Goal: Task Accomplishment & Management: Use online tool/utility

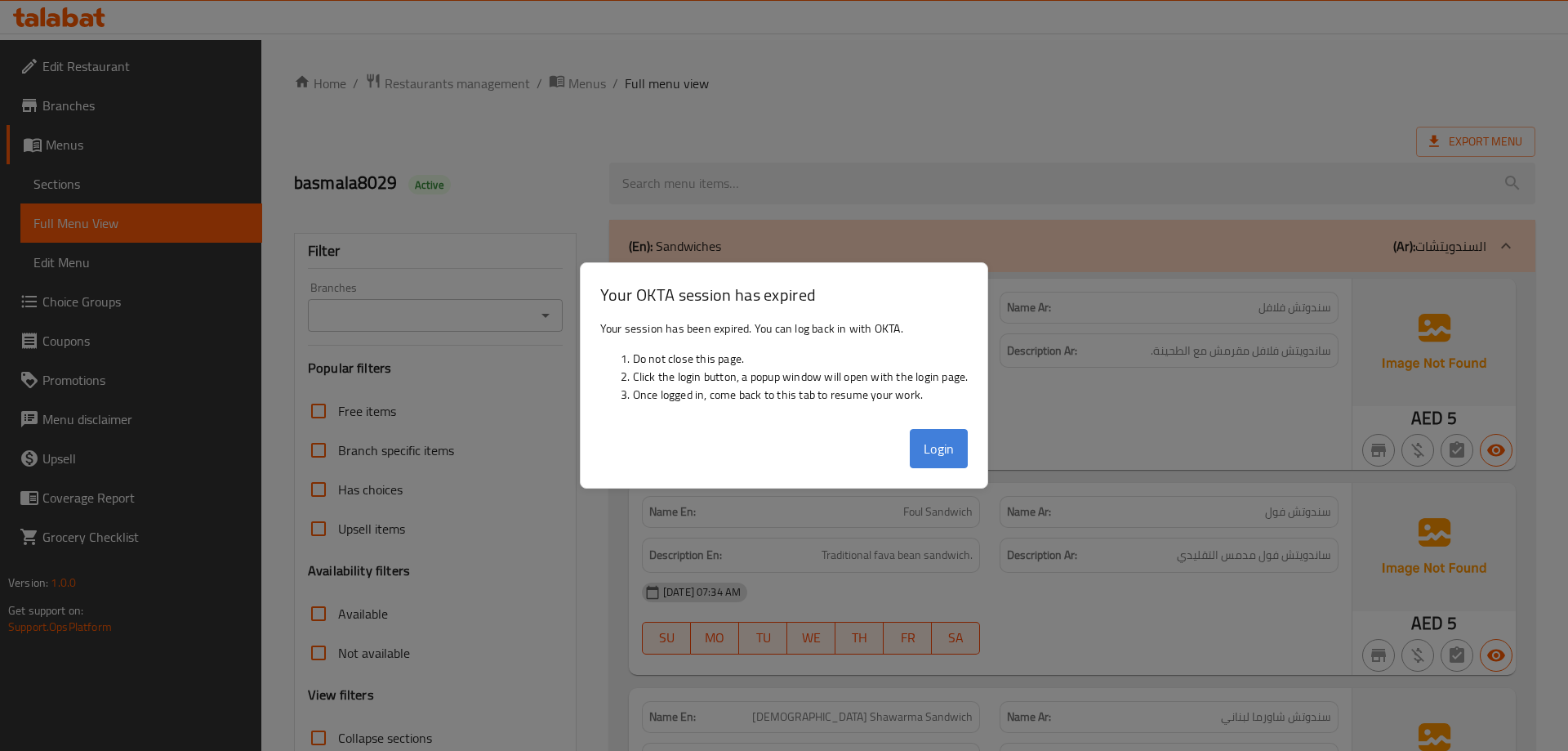
click at [936, 455] on button "Login" at bounding box center [939, 449] width 59 height 39
click at [823, 194] on div at bounding box center [784, 376] width 1568 height 751
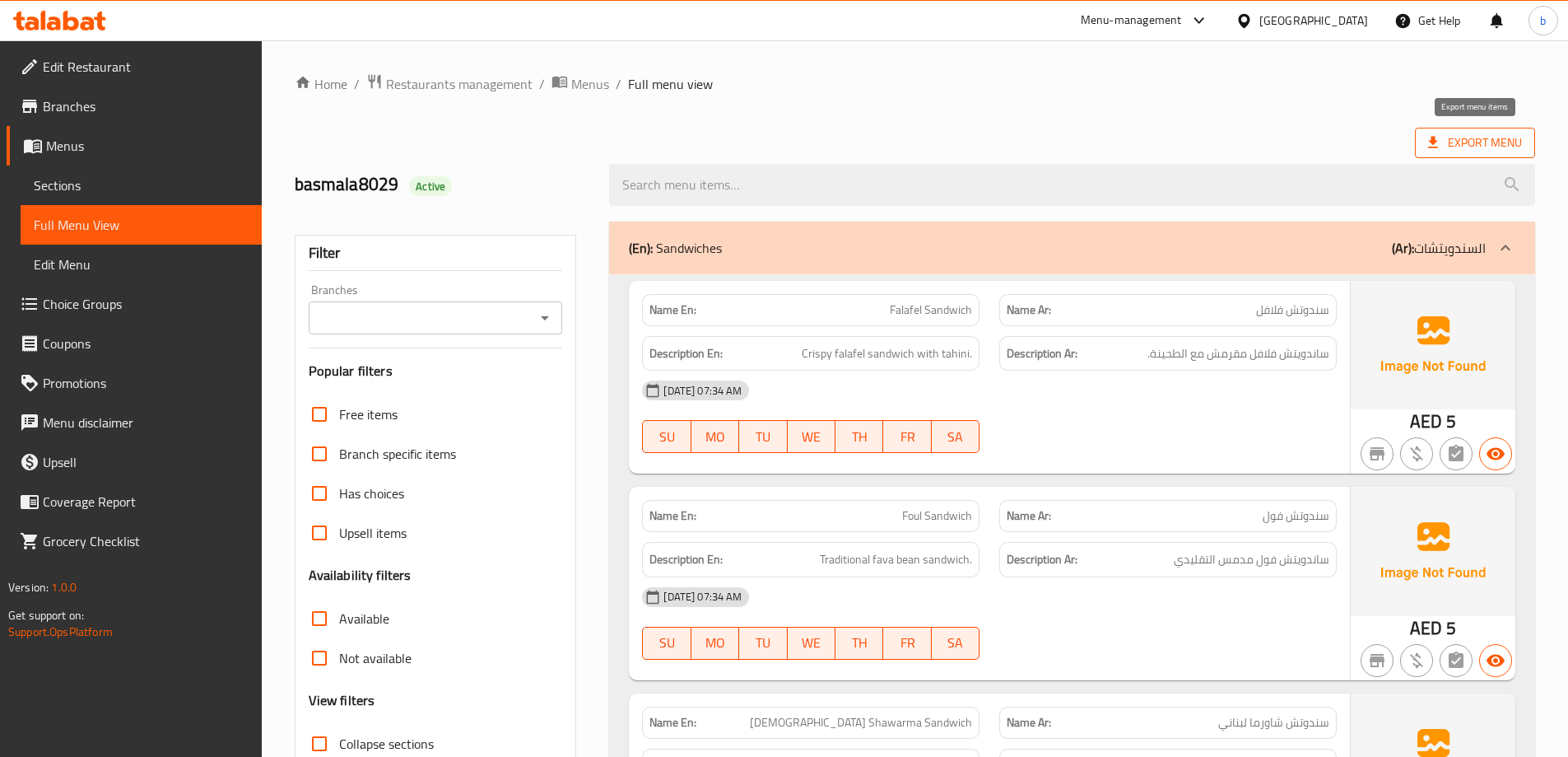
click at [1507, 145] on span "Export Menu" at bounding box center [1475, 143] width 93 height 21
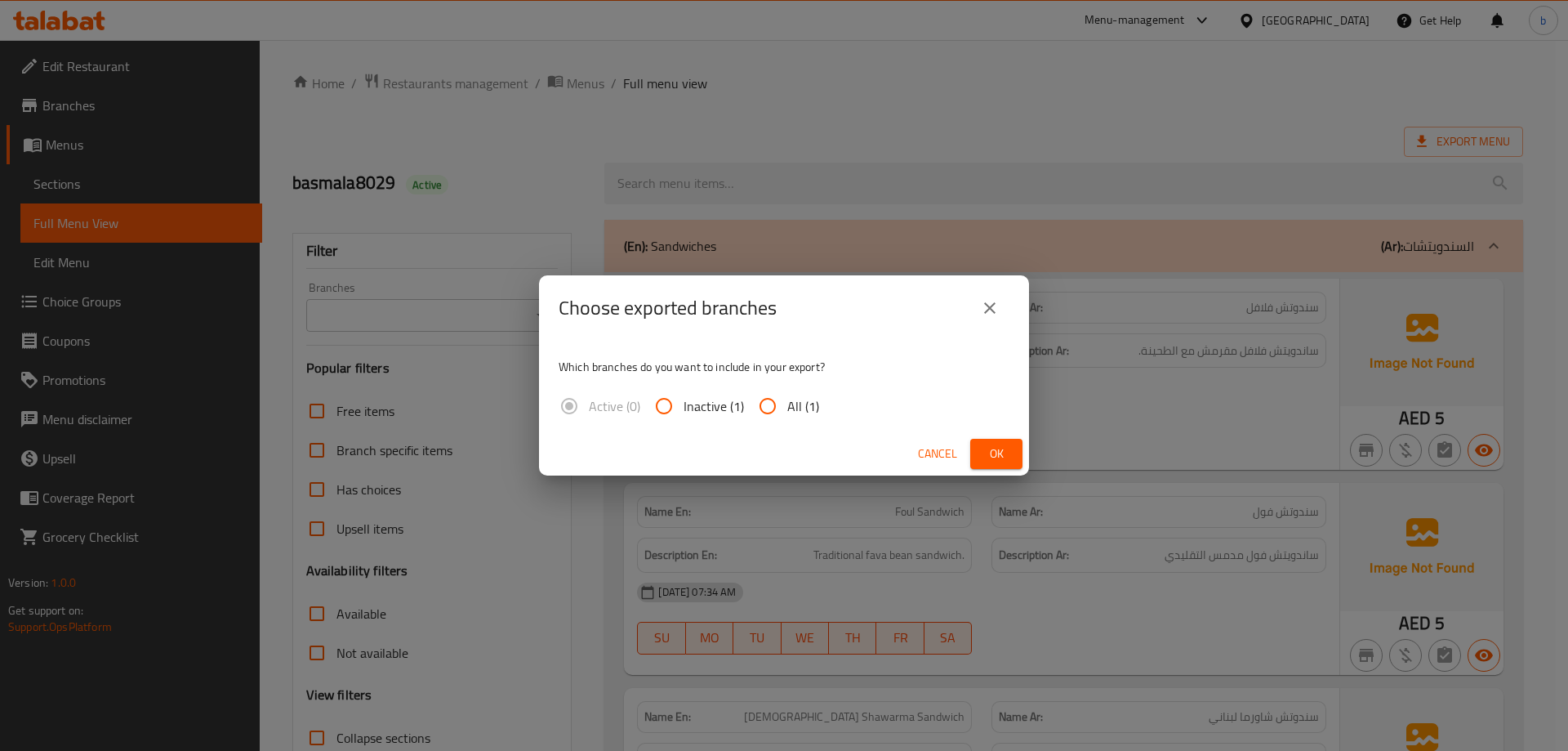
click at [994, 315] on icon "close" at bounding box center [989, 307] width 20 height 20
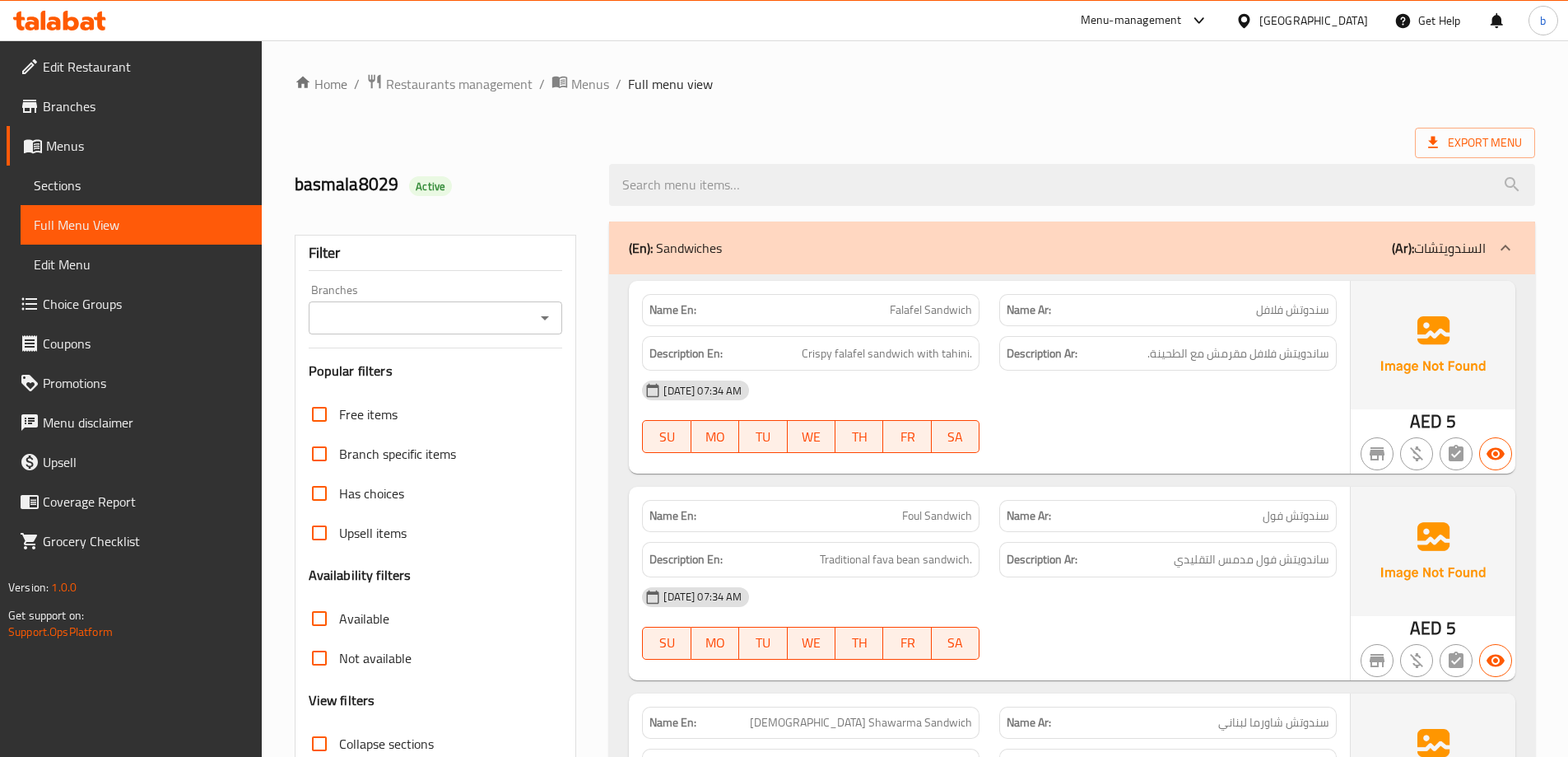
click at [141, 239] on link "Full Menu View" at bounding box center [142, 225] width 242 height 40
click at [60, 215] on span "Full Menu View" at bounding box center [142, 225] width 215 height 20
click at [1430, 142] on icon at bounding box center [1433, 143] width 9 height 11
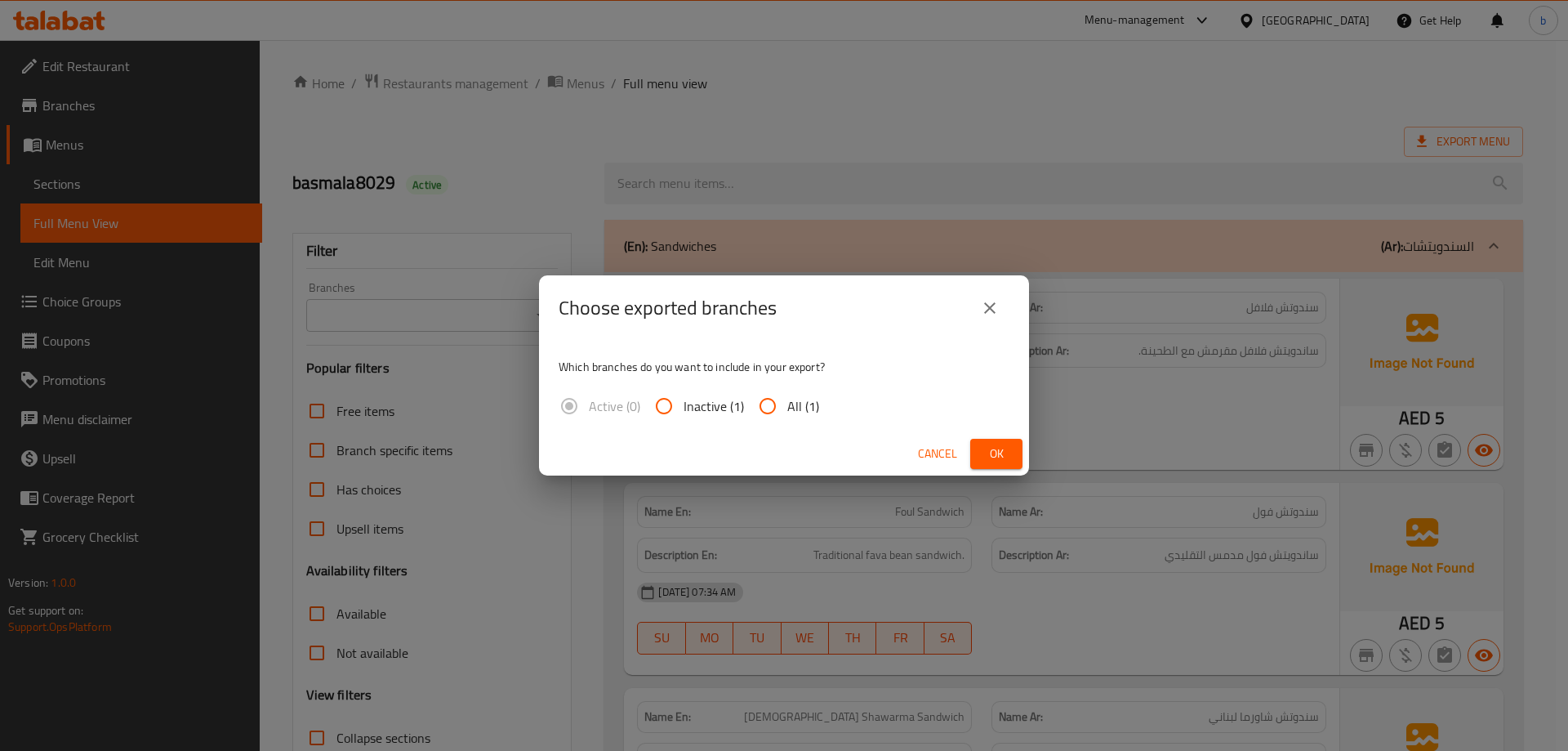
click at [976, 444] on button "Ok" at bounding box center [996, 453] width 52 height 30
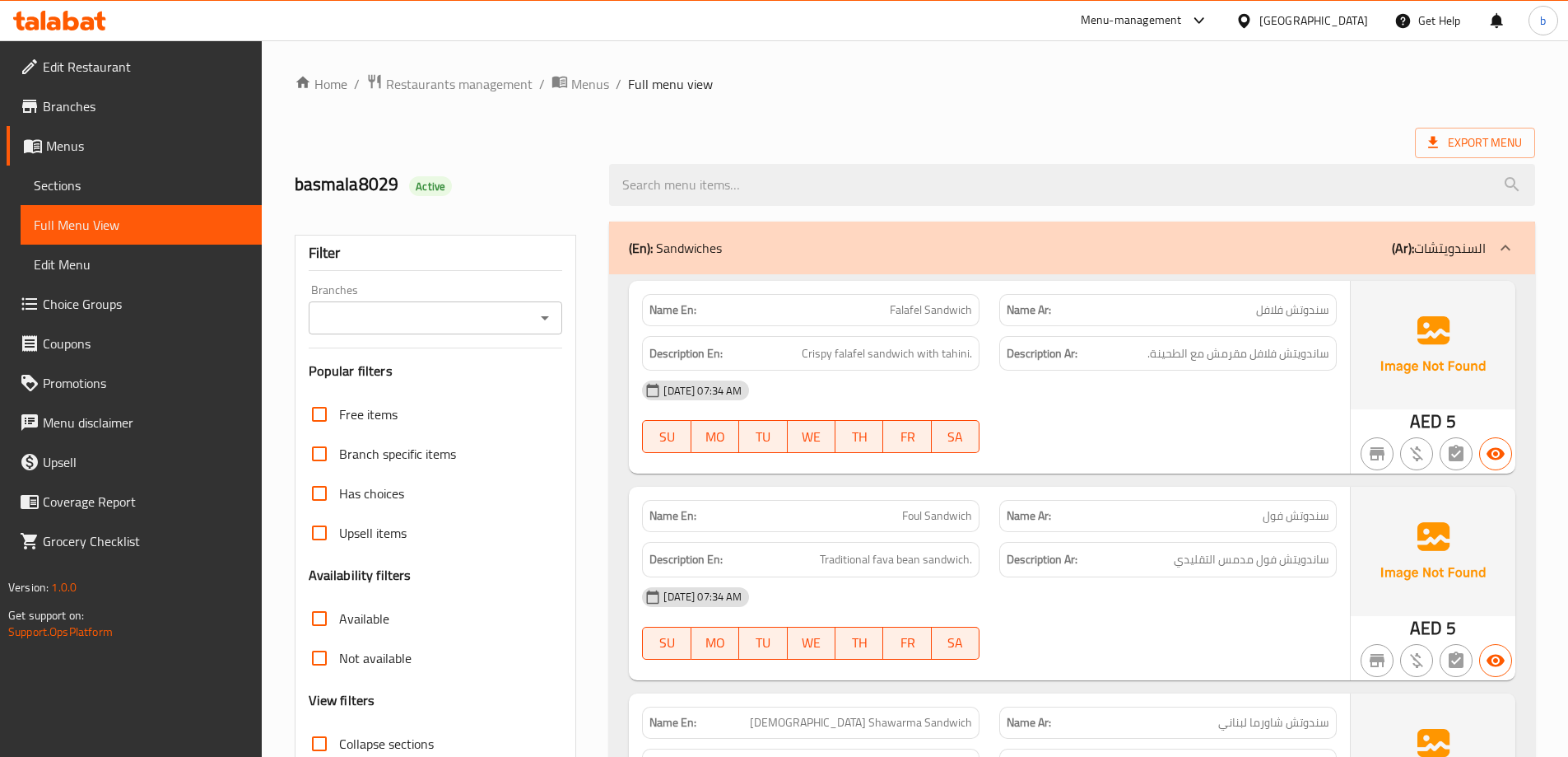
click at [756, 244] on div "(En): Sandwiches (Ar): السندويتشات" at bounding box center [1058, 247] width 857 height 20
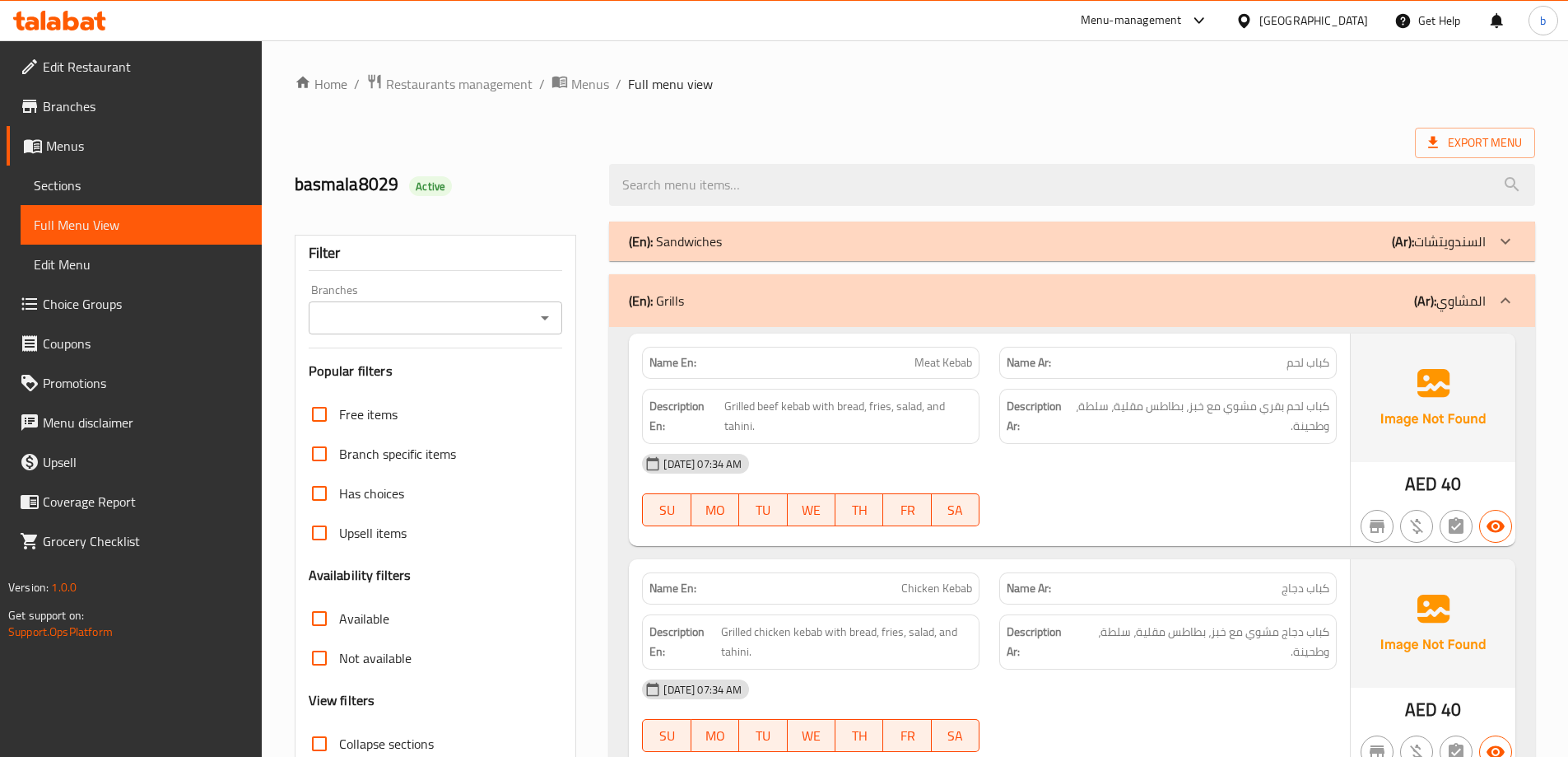
click at [78, 14] on icon at bounding box center [59, 20] width 93 height 20
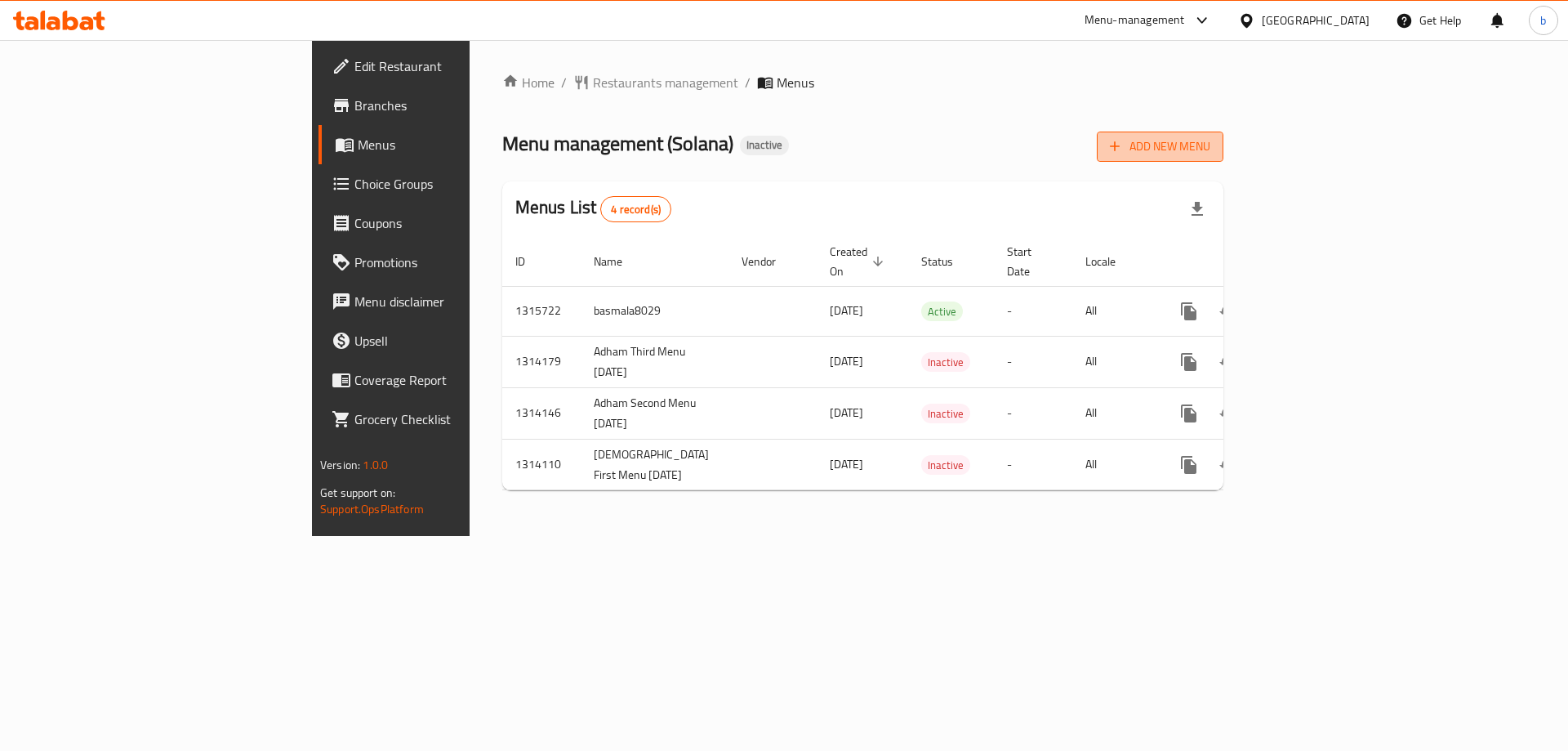
click at [1210, 146] on span "Add New Menu" at bounding box center [1160, 147] width 100 height 21
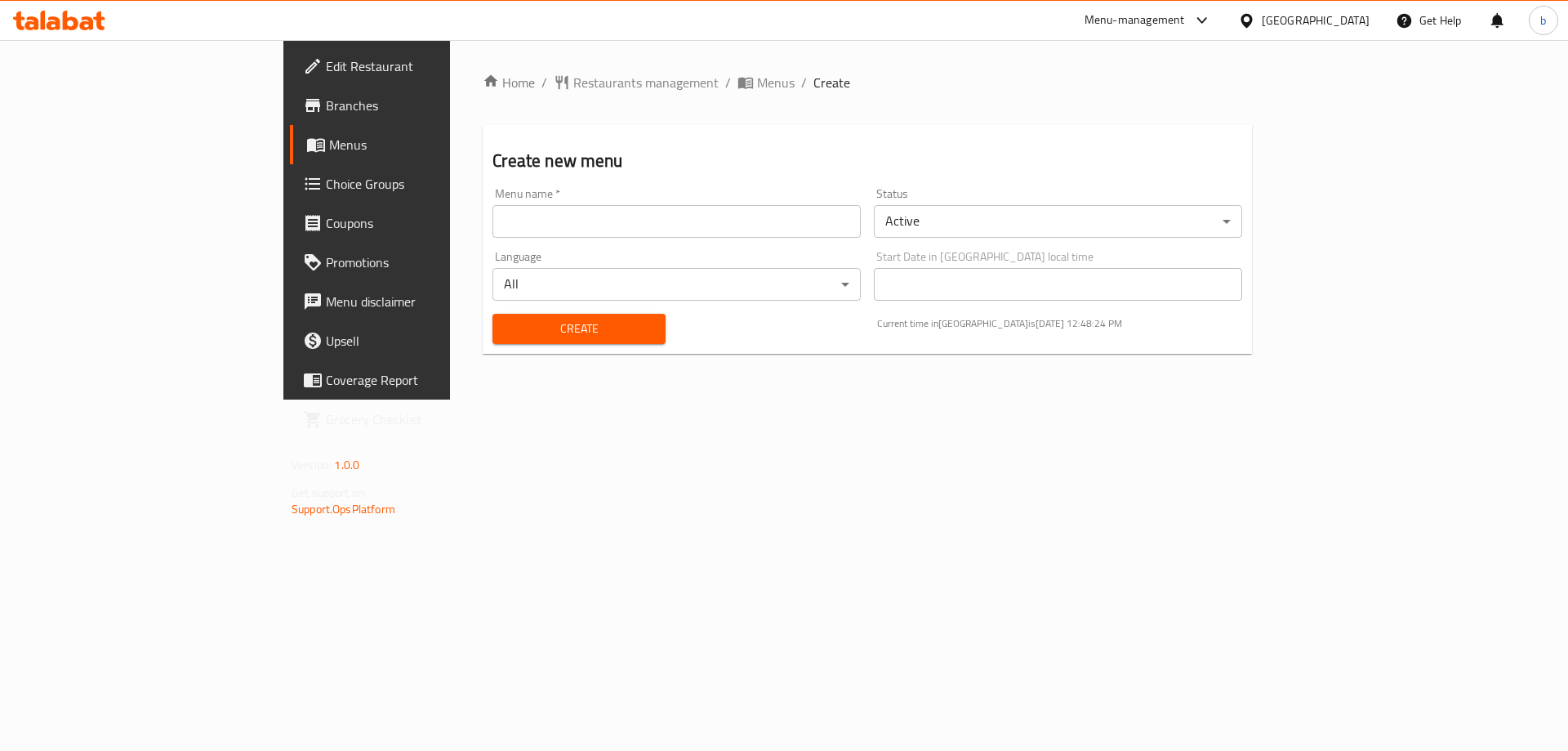
click at [768, 228] on input "text" at bounding box center [676, 221] width 368 height 33
type input "basmala8029"
click at [506, 324] on span "Create" at bounding box center [579, 329] width 146 height 21
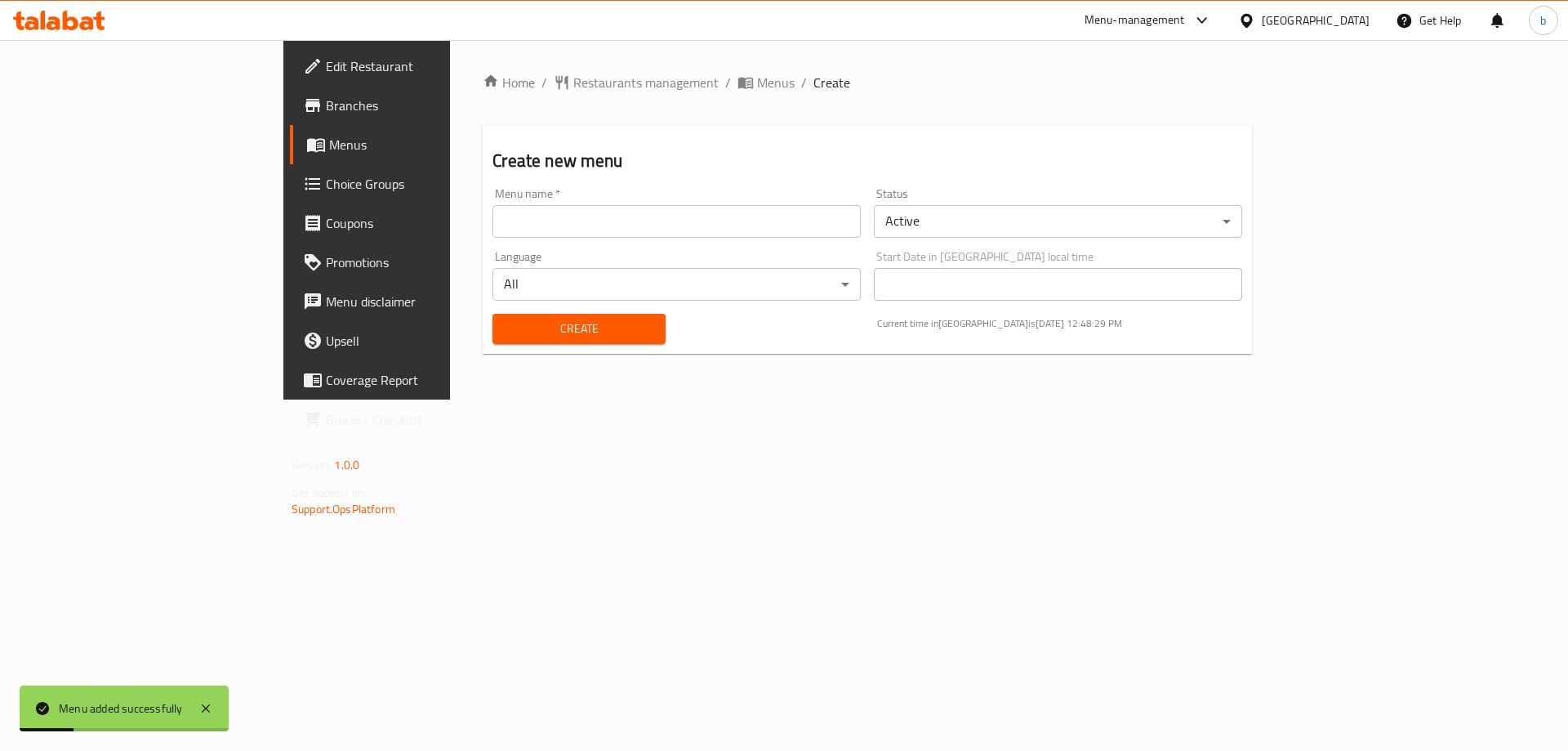
click at [330, 153] on span "Menus" at bounding box center [431, 144] width 203 height 20
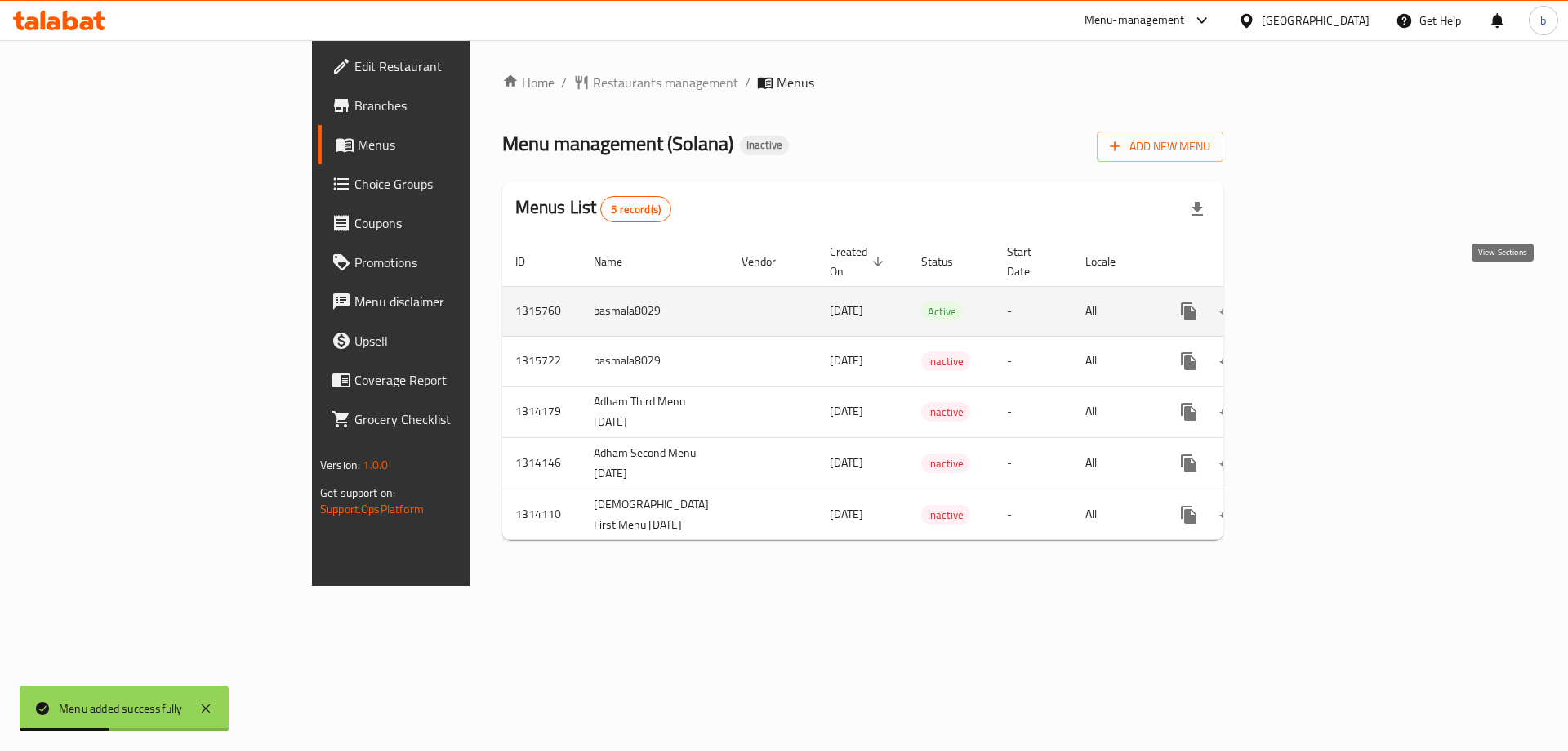
click at [1316, 302] on icon "enhanced table" at bounding box center [1306, 311] width 20 height 20
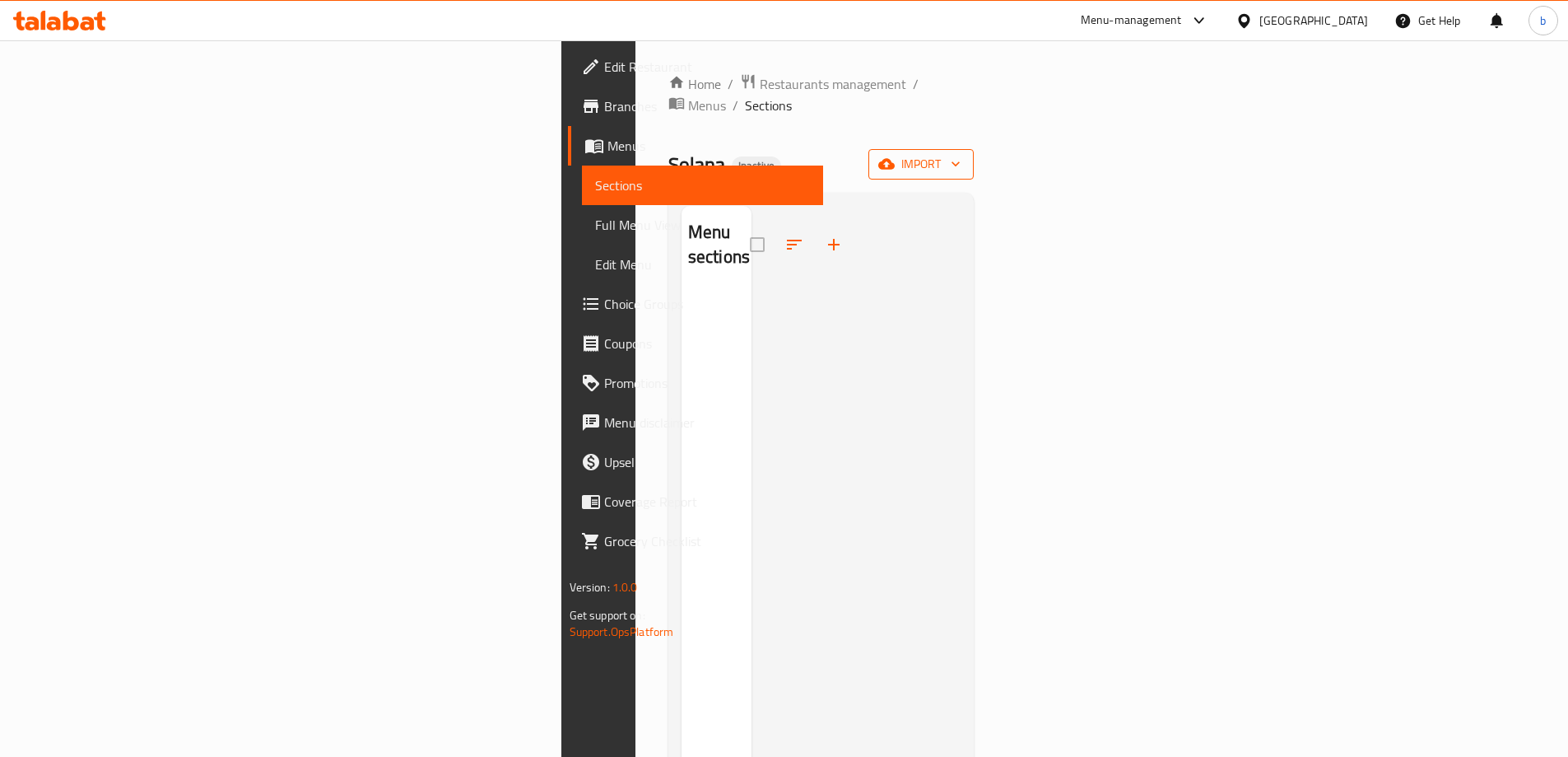
click at [964, 156] on icon "button" at bounding box center [955, 163] width 16 height 16
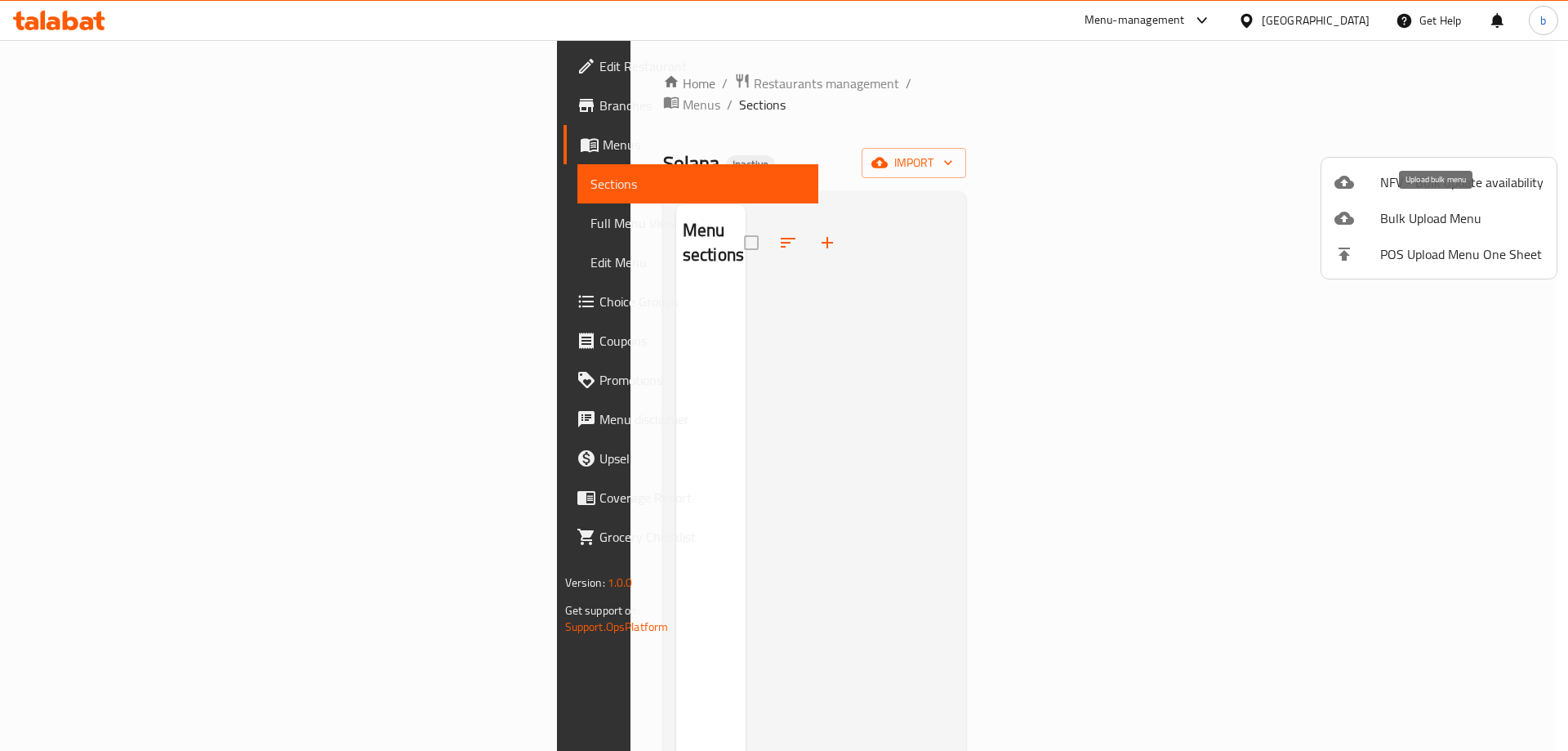
click at [1462, 222] on span "Bulk Upload Menu" at bounding box center [1461, 217] width 163 height 20
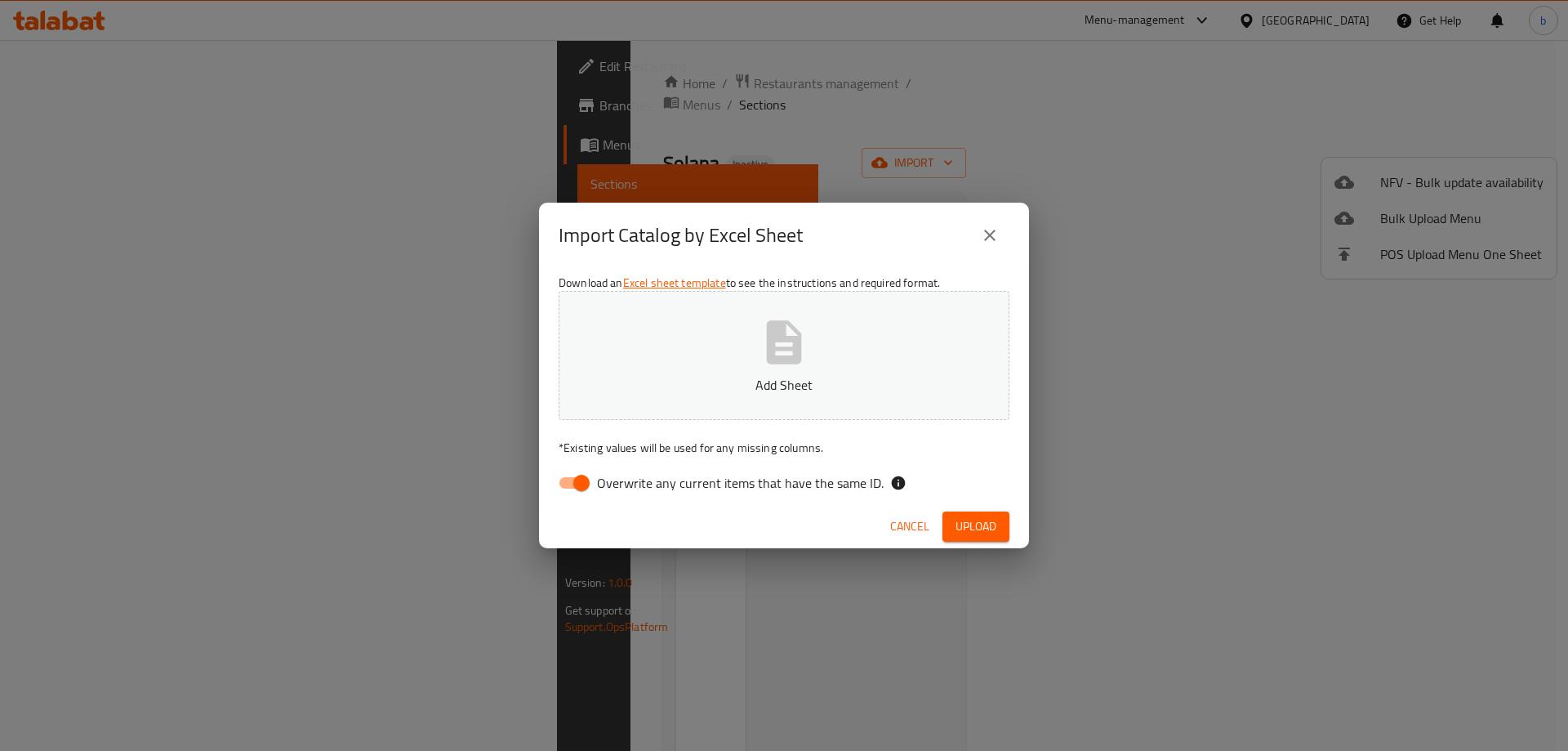
click at [792, 349] on icon "button" at bounding box center [784, 342] width 36 height 43
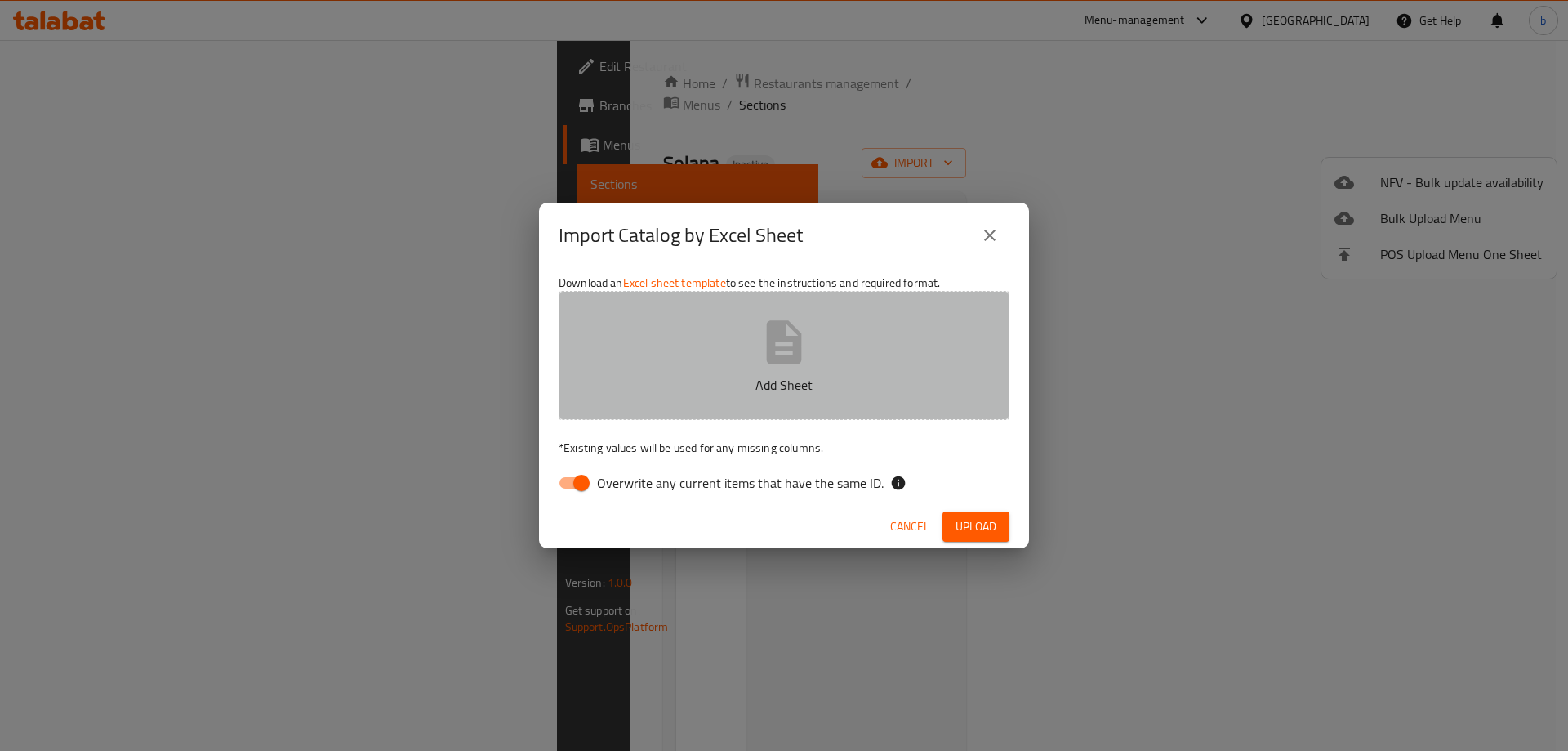
click at [749, 400] on button "Add Sheet" at bounding box center [784, 356] width 451 height 129
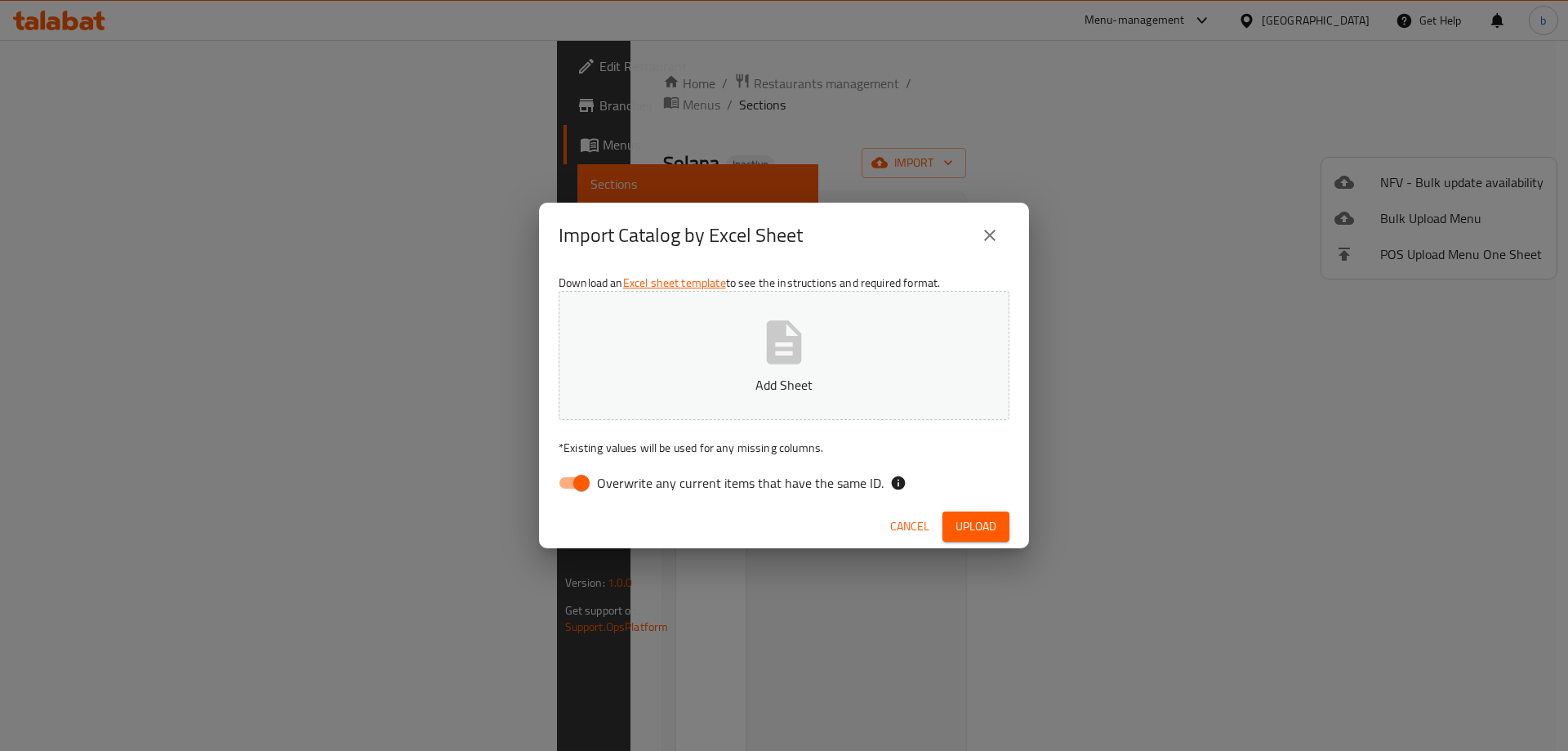
click at [828, 368] on button "Add Sheet" at bounding box center [784, 356] width 451 height 129
click at [981, 529] on span "Upload" at bounding box center [976, 526] width 41 height 21
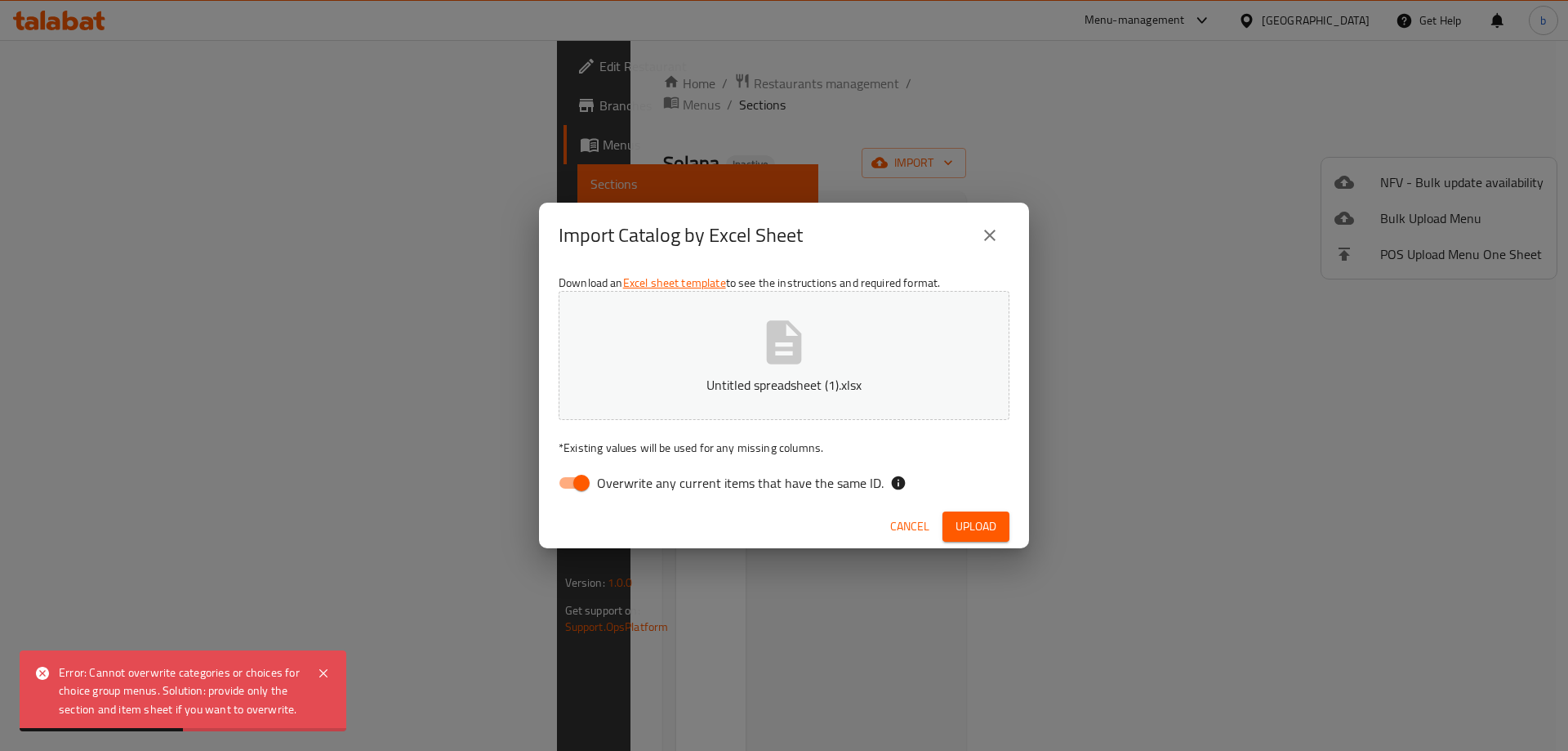
click at [559, 493] on input "Overwrite any current items that have the same ID." at bounding box center [580, 482] width 93 height 31
checkbox input "false"
click at [987, 519] on span "Upload" at bounding box center [976, 526] width 41 height 21
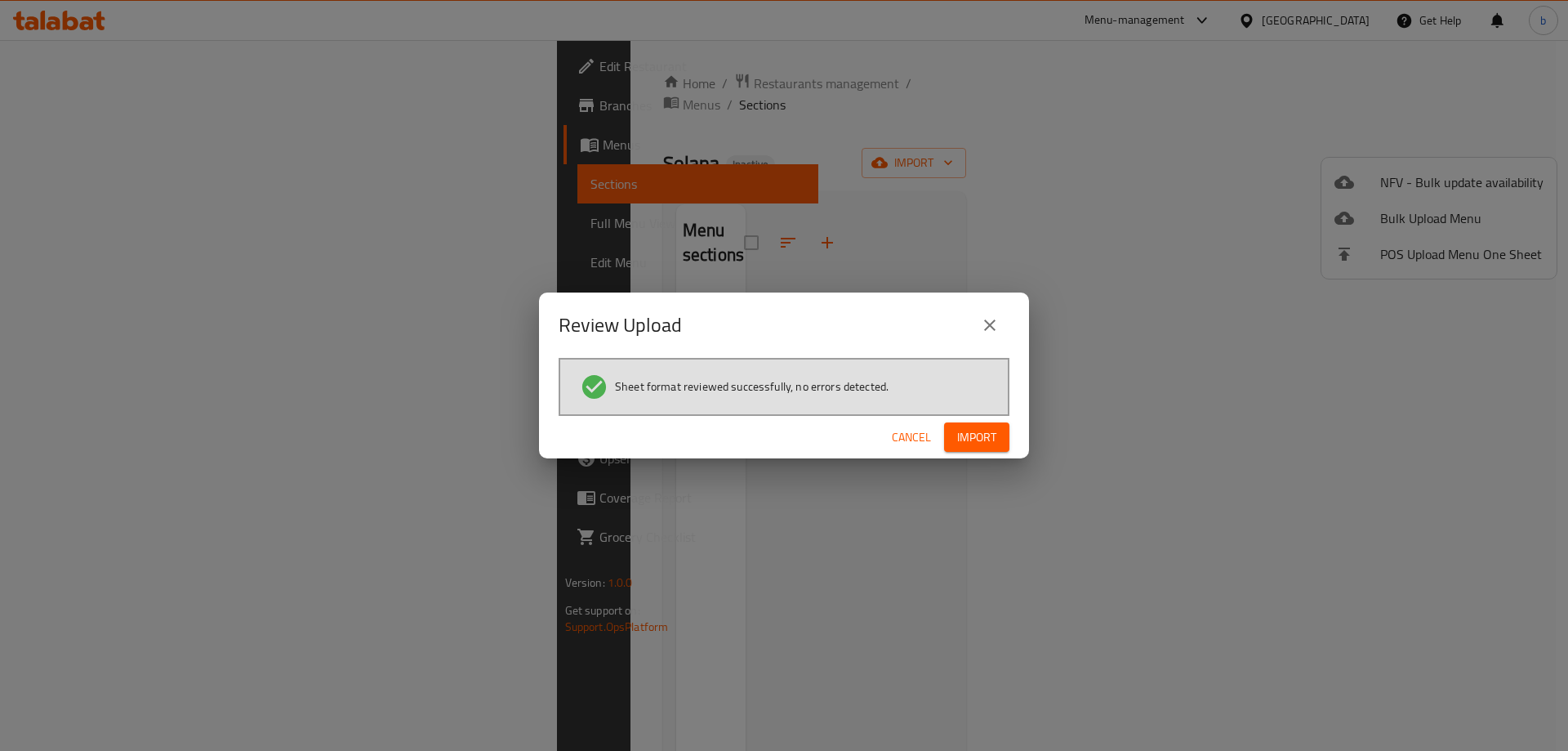
click at [989, 432] on span "Import" at bounding box center [976, 437] width 39 height 21
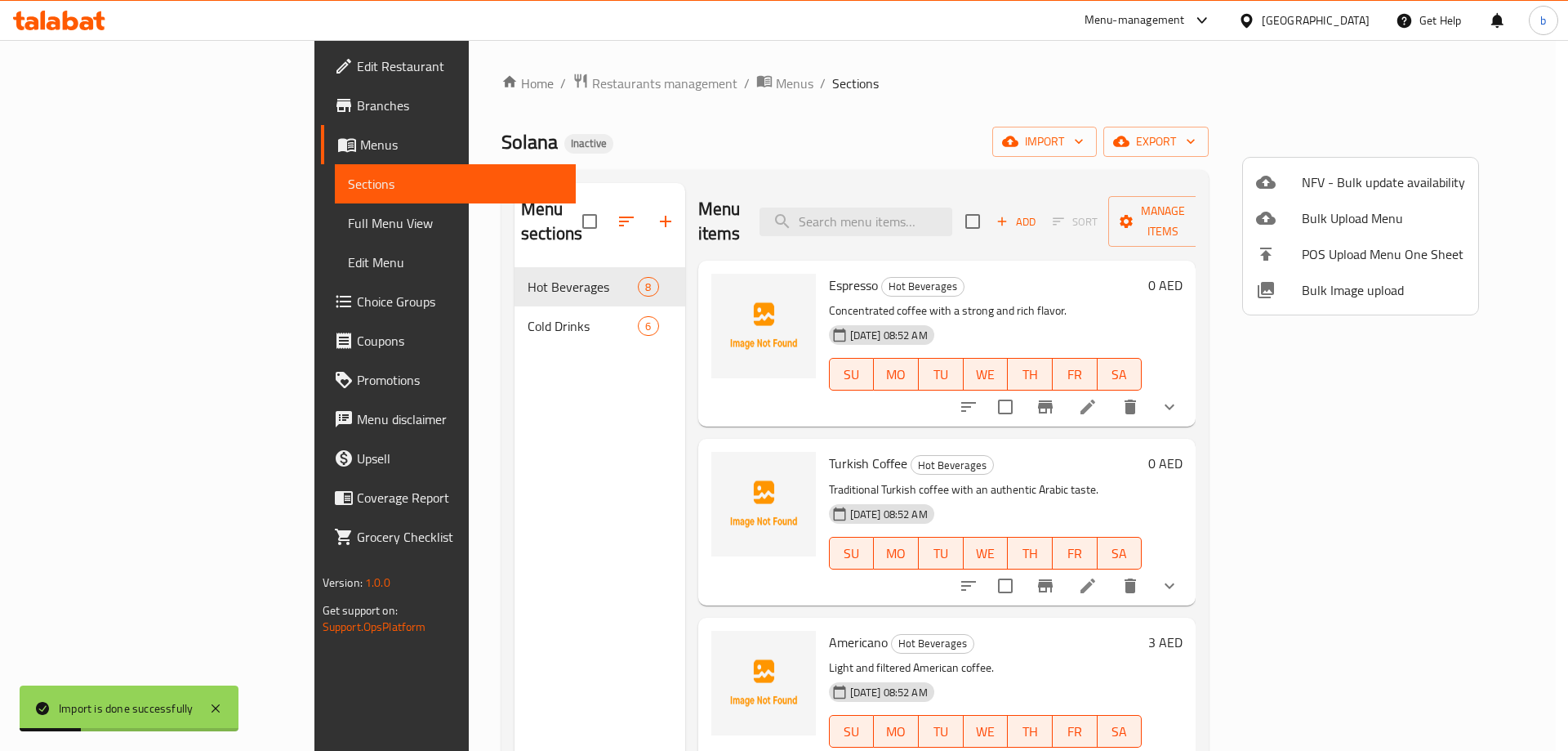
click at [119, 223] on div at bounding box center [784, 376] width 1568 height 751
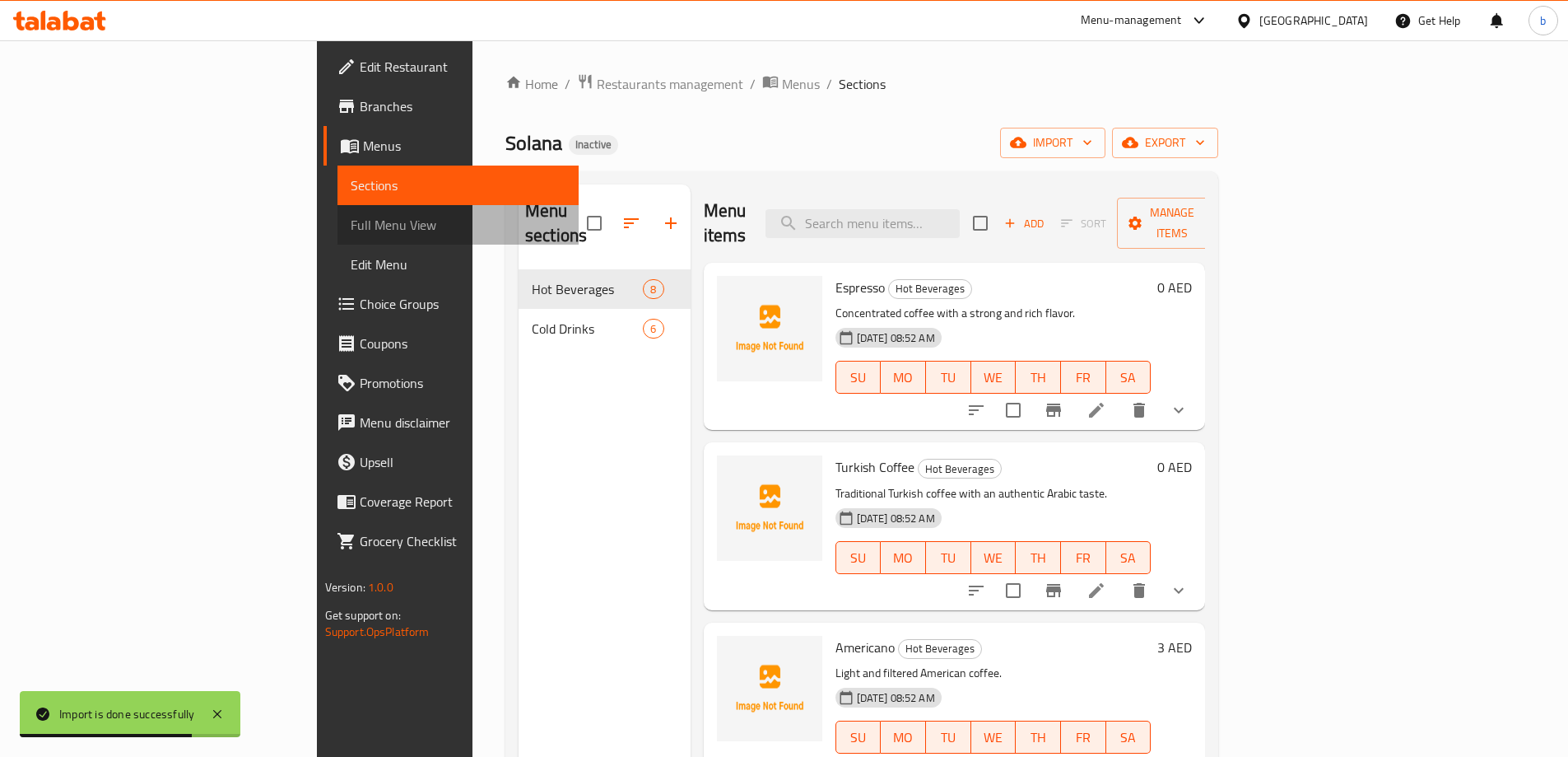
click at [351, 225] on span "Full Menu View" at bounding box center [459, 225] width 215 height 20
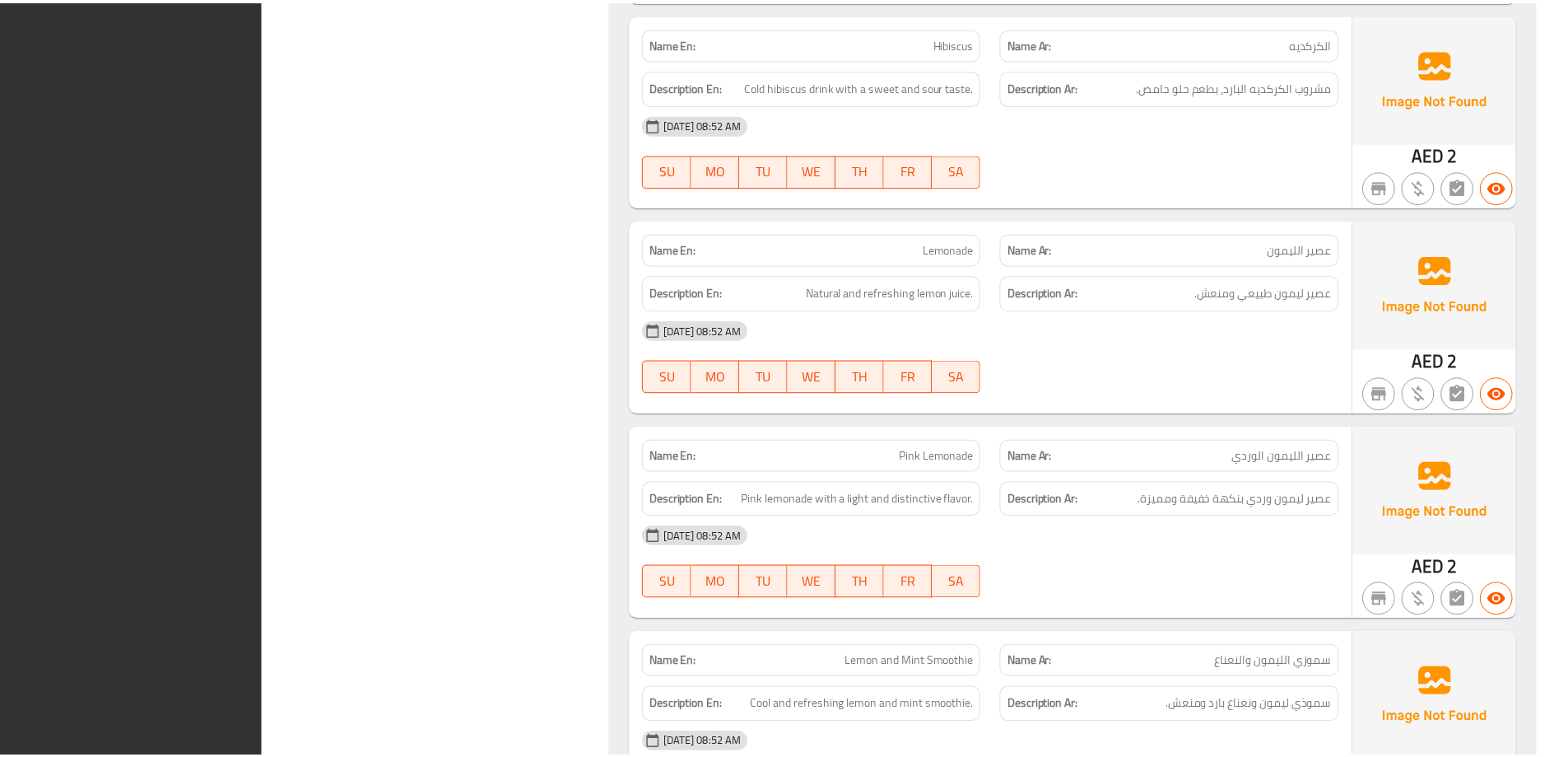
scroll to position [3091, 0]
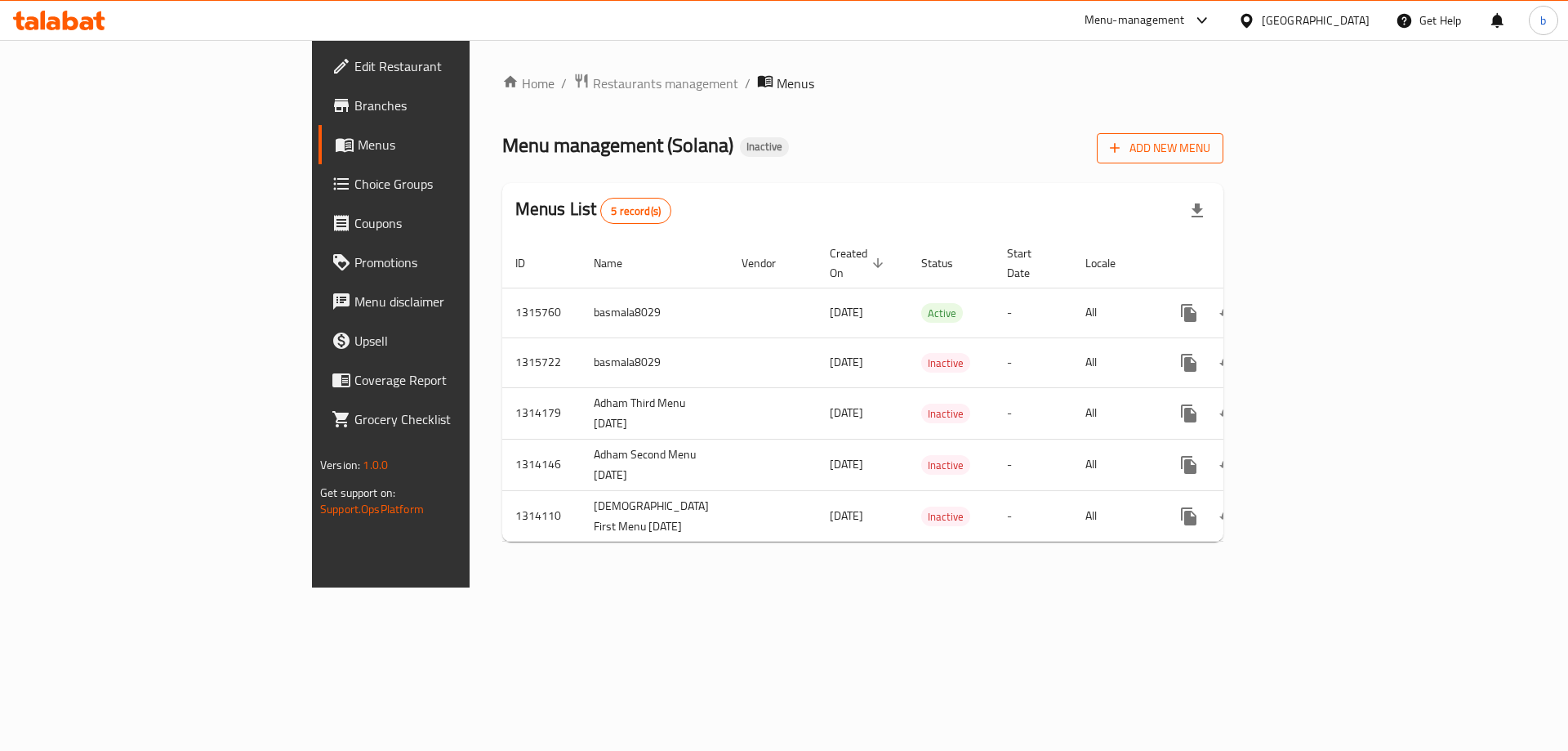
click at [1210, 144] on span "Add New Menu" at bounding box center [1160, 148] width 100 height 21
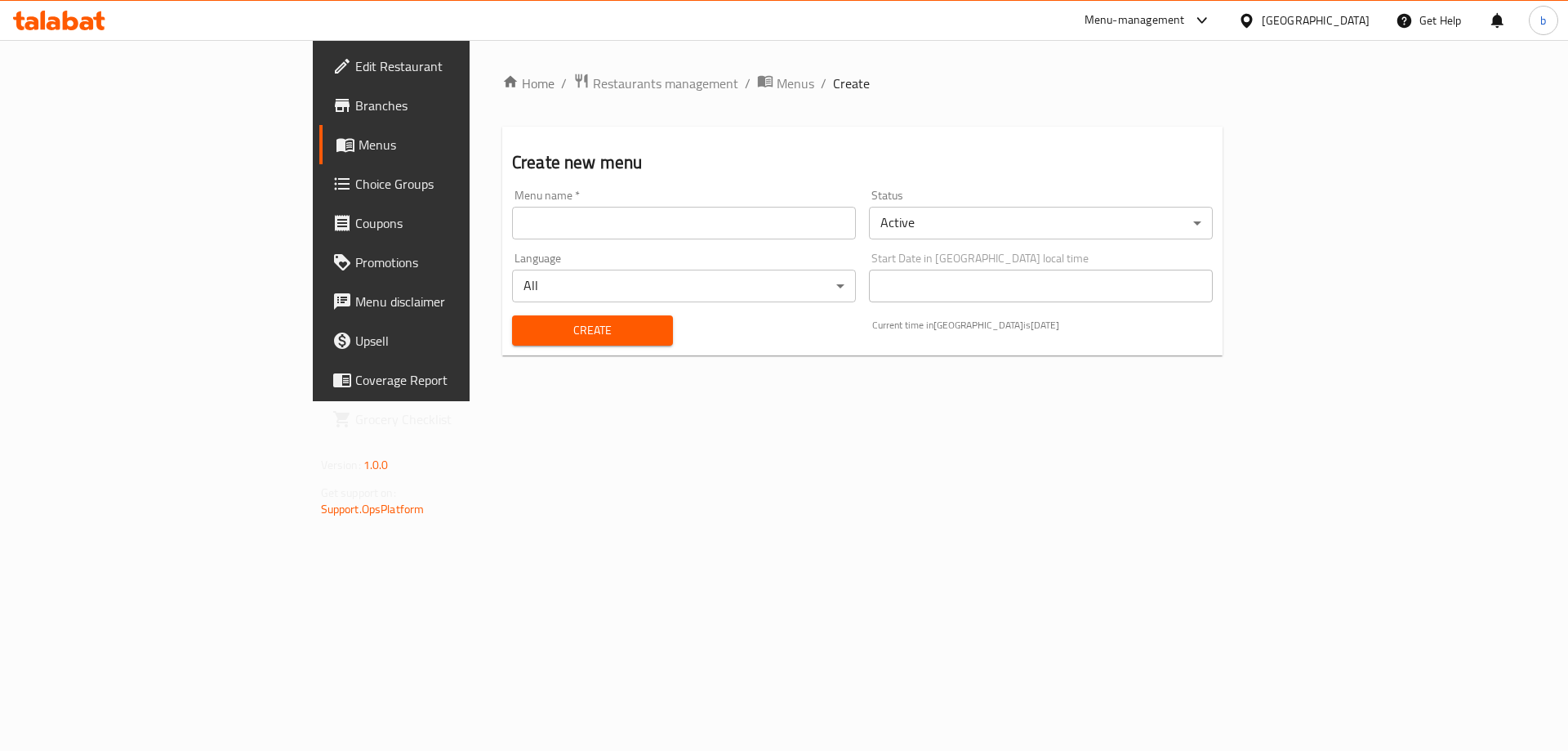
click at [512, 238] on input "text" at bounding box center [683, 223] width 344 height 33
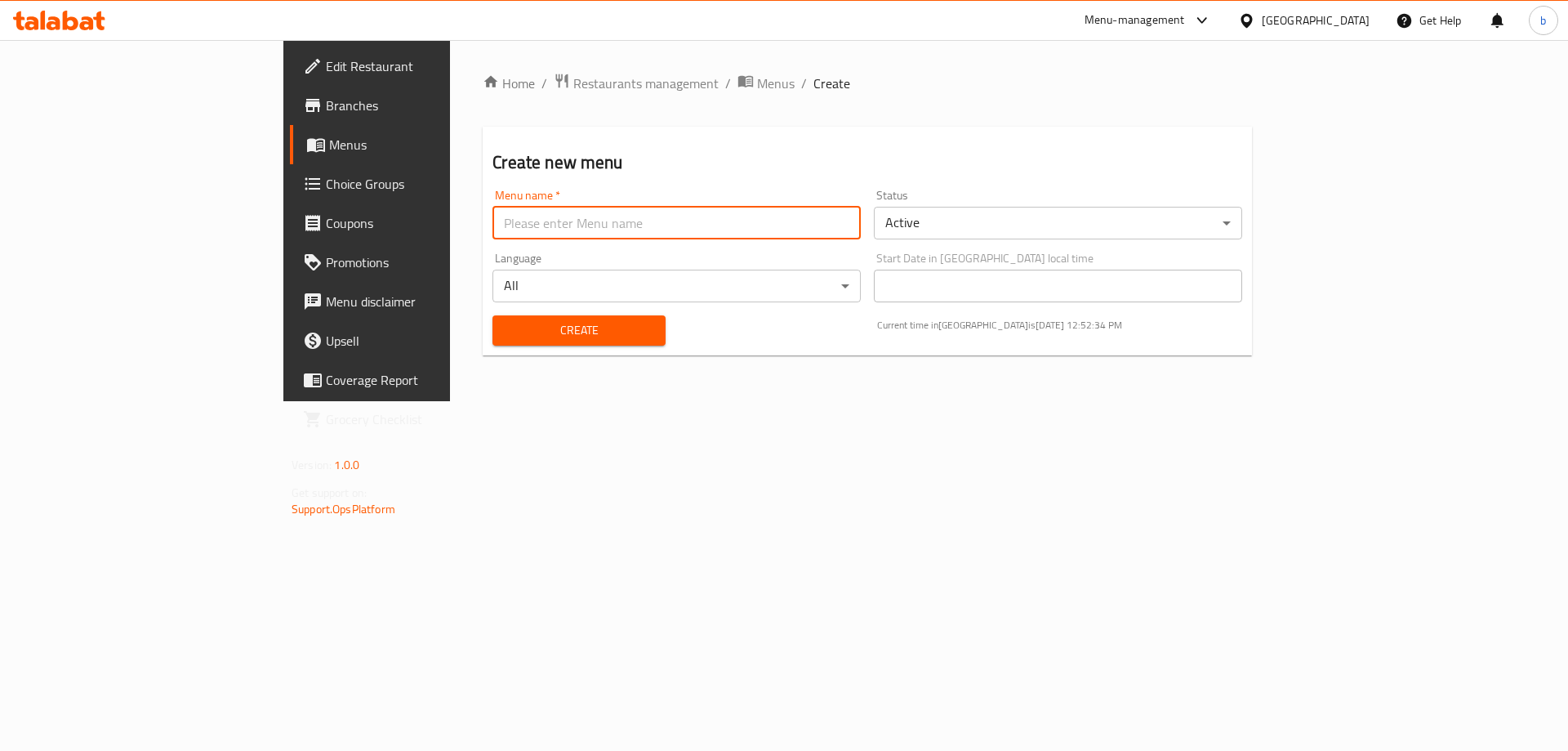
type input "basmala8029"
click at [508, 318] on button "Create" at bounding box center [579, 331] width 172 height 30
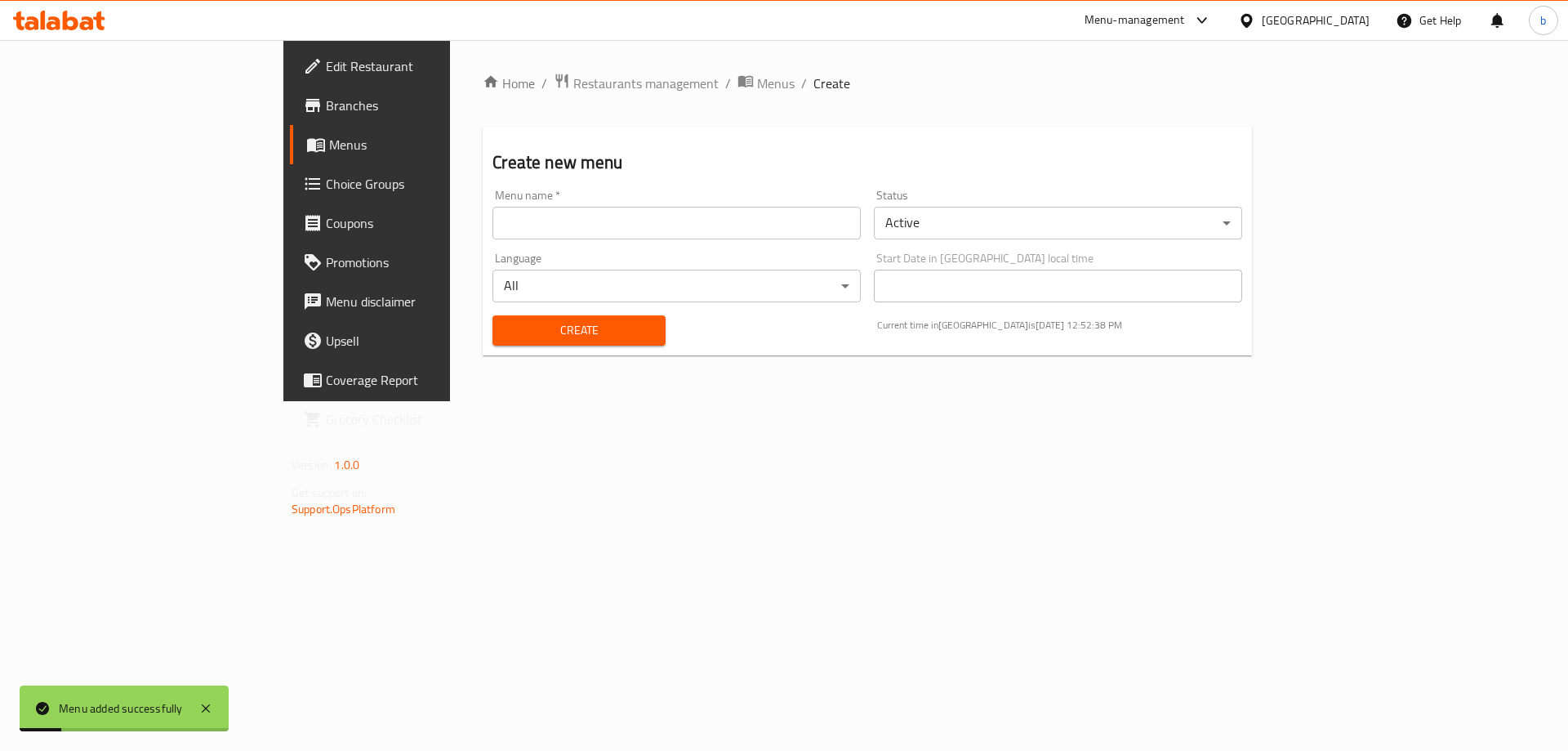
click at [330, 148] on span "Menus" at bounding box center [431, 144] width 203 height 20
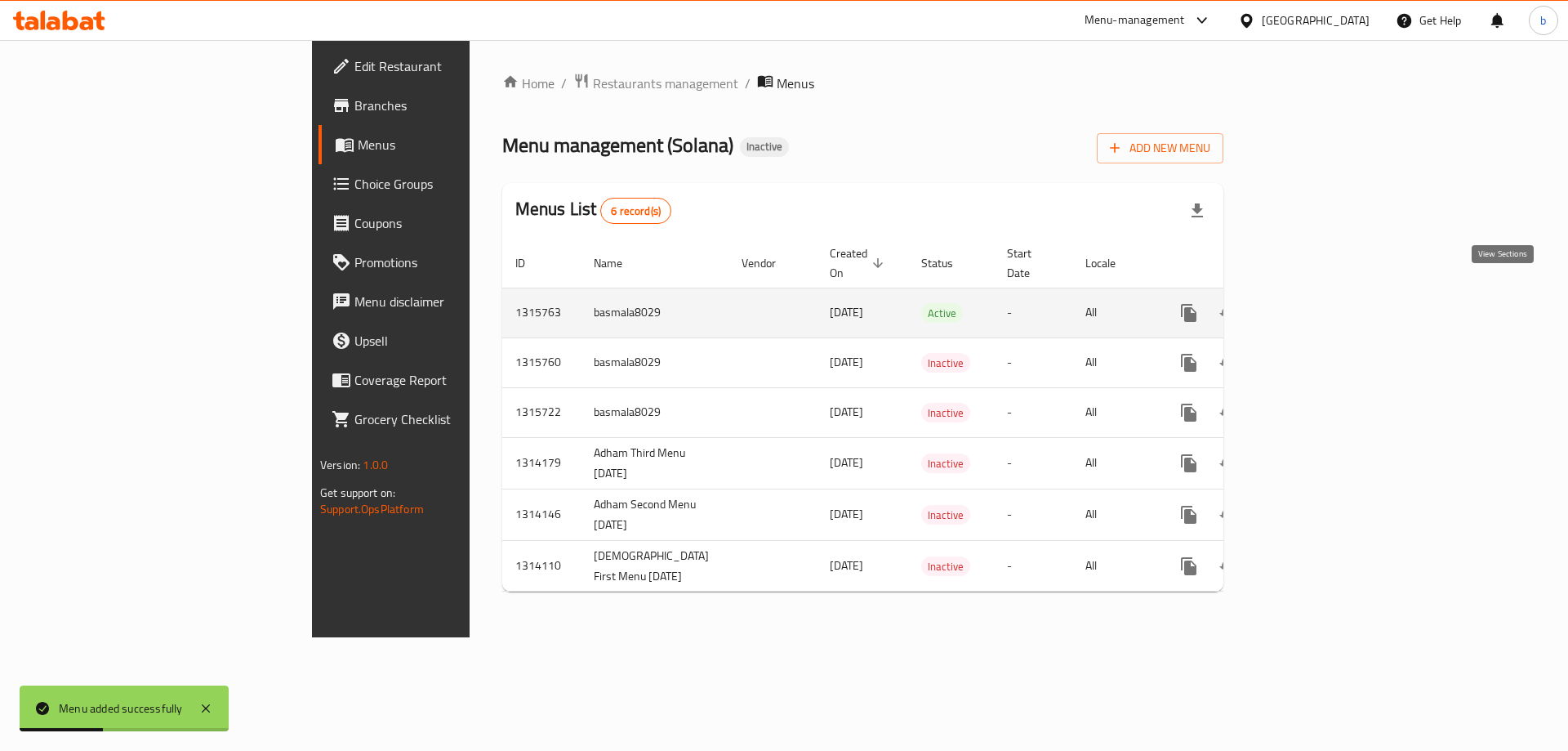
click at [1316, 303] on icon "enhanced table" at bounding box center [1306, 313] width 20 height 20
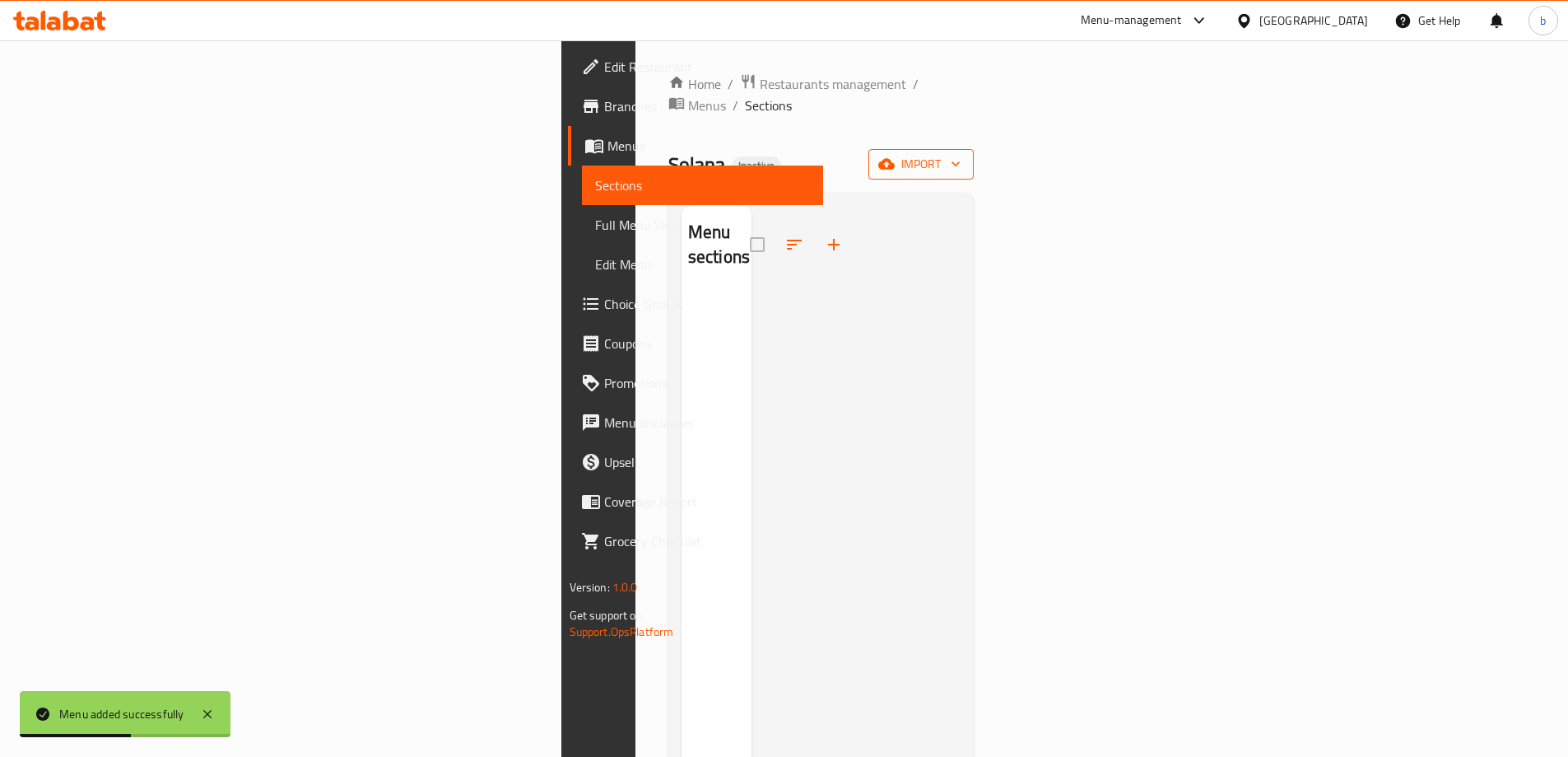
click at [960, 154] on span "import" at bounding box center [921, 164] width 79 height 21
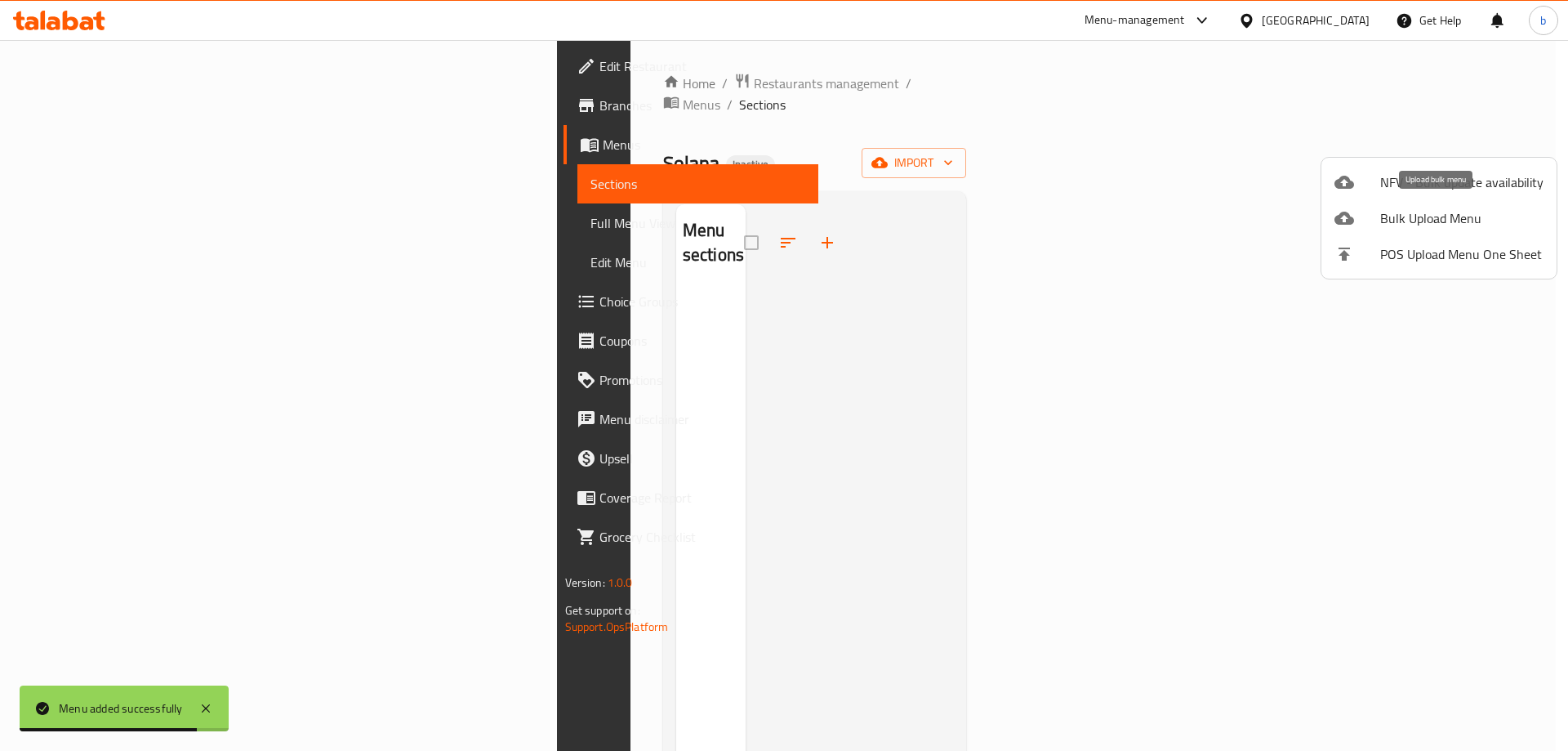
click at [1446, 224] on span "Bulk Upload Menu" at bounding box center [1461, 217] width 163 height 20
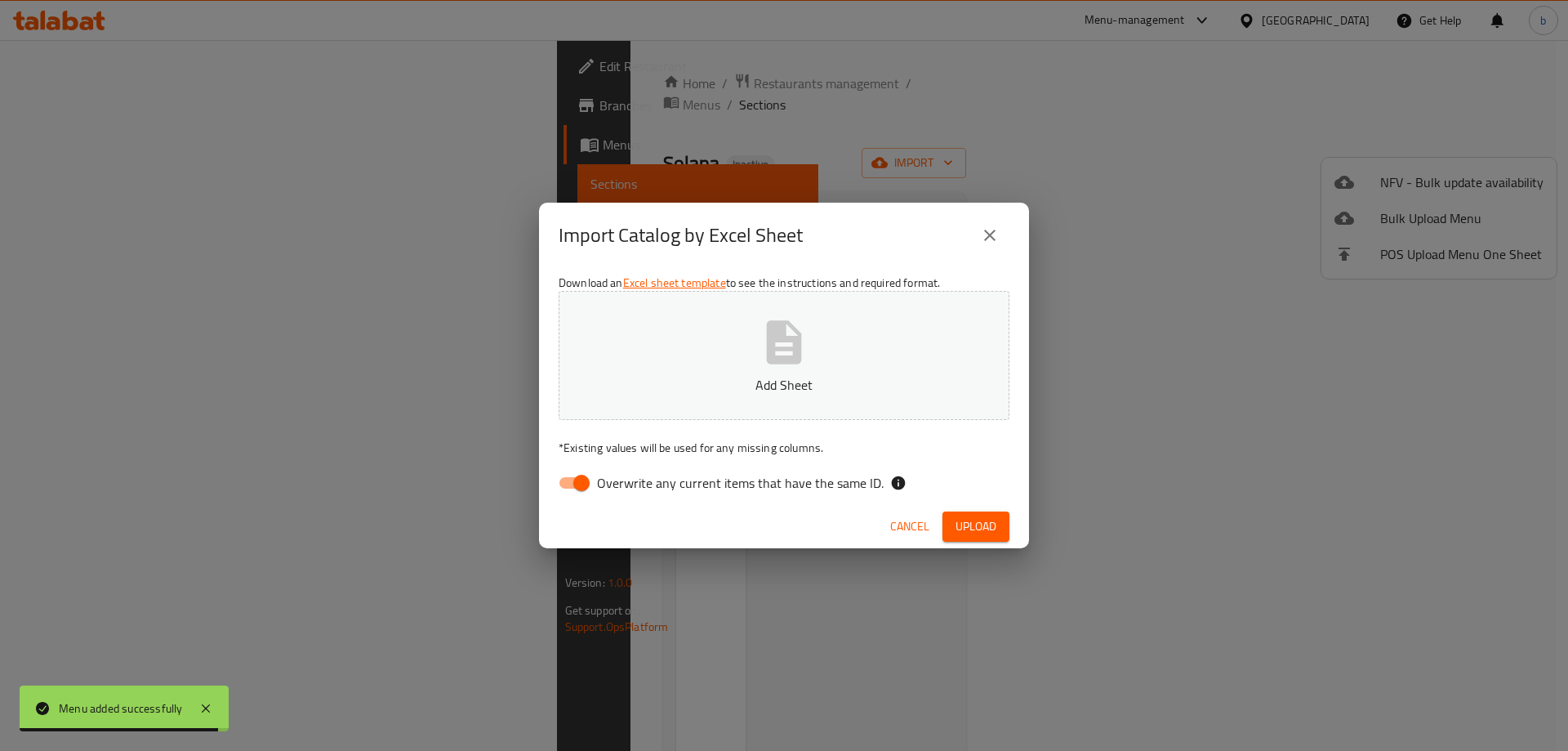
click at [811, 359] on button "Add Sheet" at bounding box center [784, 356] width 451 height 129
click at [565, 490] on input "Overwrite any current items that have the same ID." at bounding box center [580, 482] width 93 height 31
checkbox input "false"
click at [975, 515] on button "Upload" at bounding box center [976, 526] width 67 height 30
click at [970, 523] on span "Upload" at bounding box center [976, 526] width 41 height 21
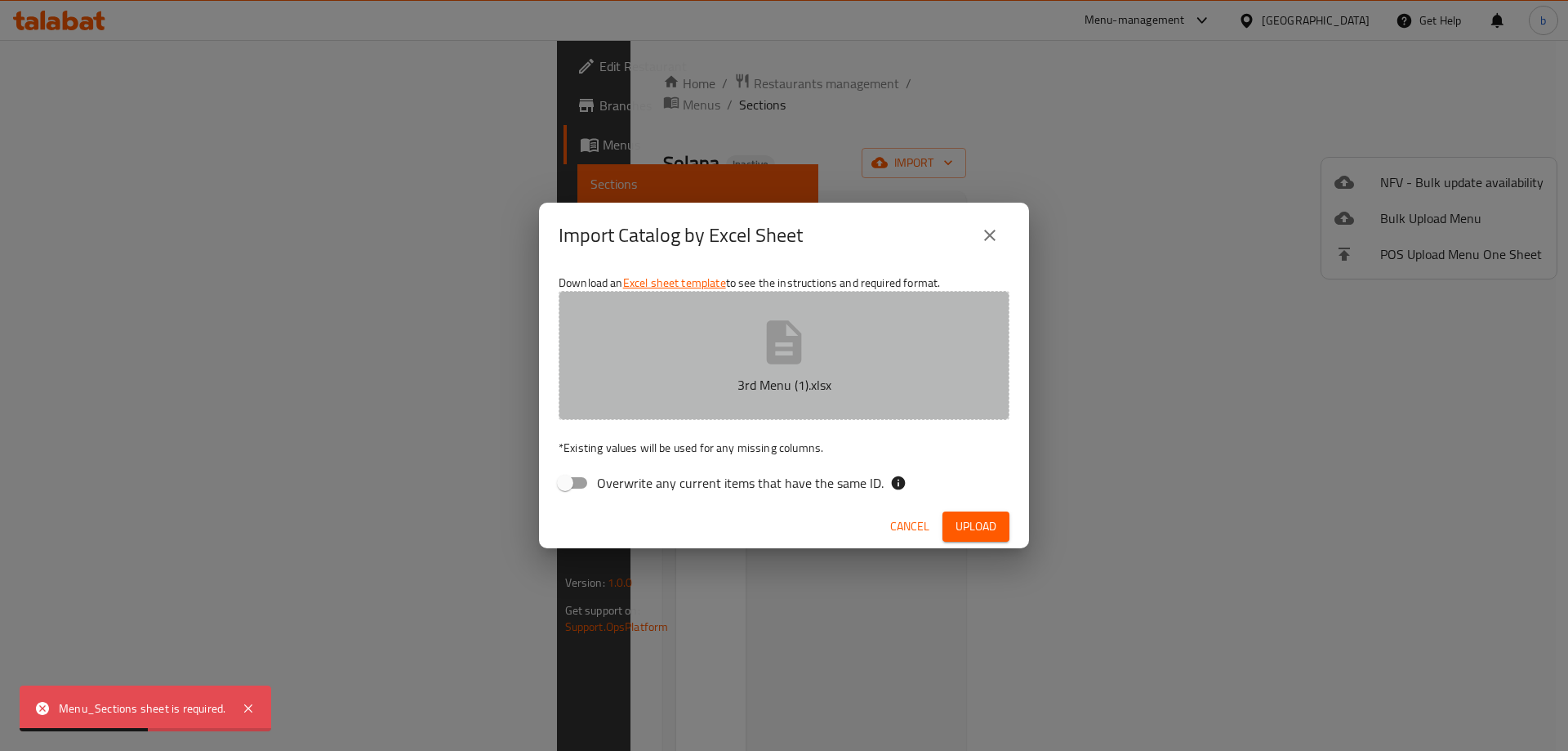
click at [825, 381] on p "3rd Menu (1).xlsx" at bounding box center [784, 384] width 400 height 20
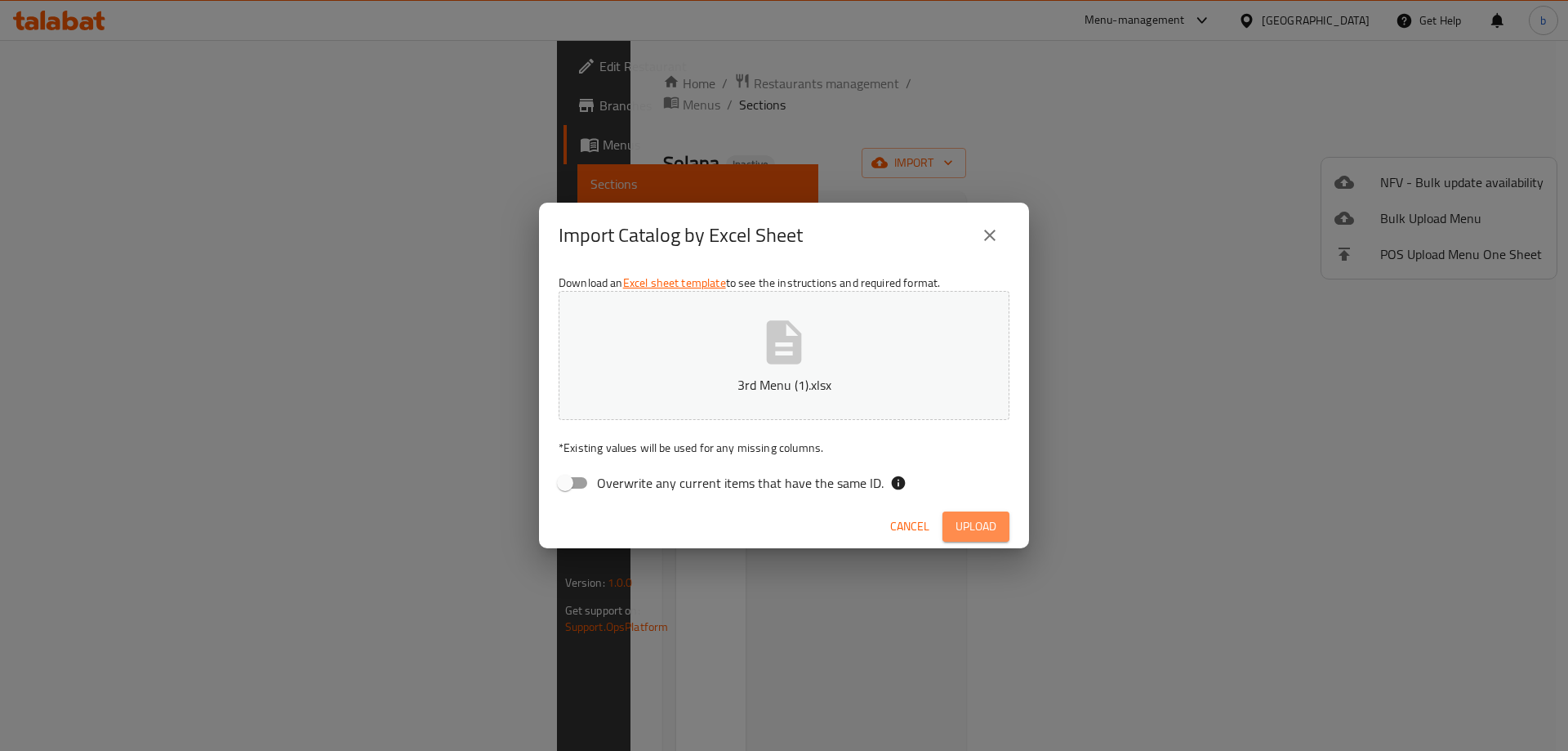
click at [976, 518] on span "Upload" at bounding box center [976, 526] width 41 height 21
click at [896, 535] on span "Cancel" at bounding box center [910, 526] width 39 height 21
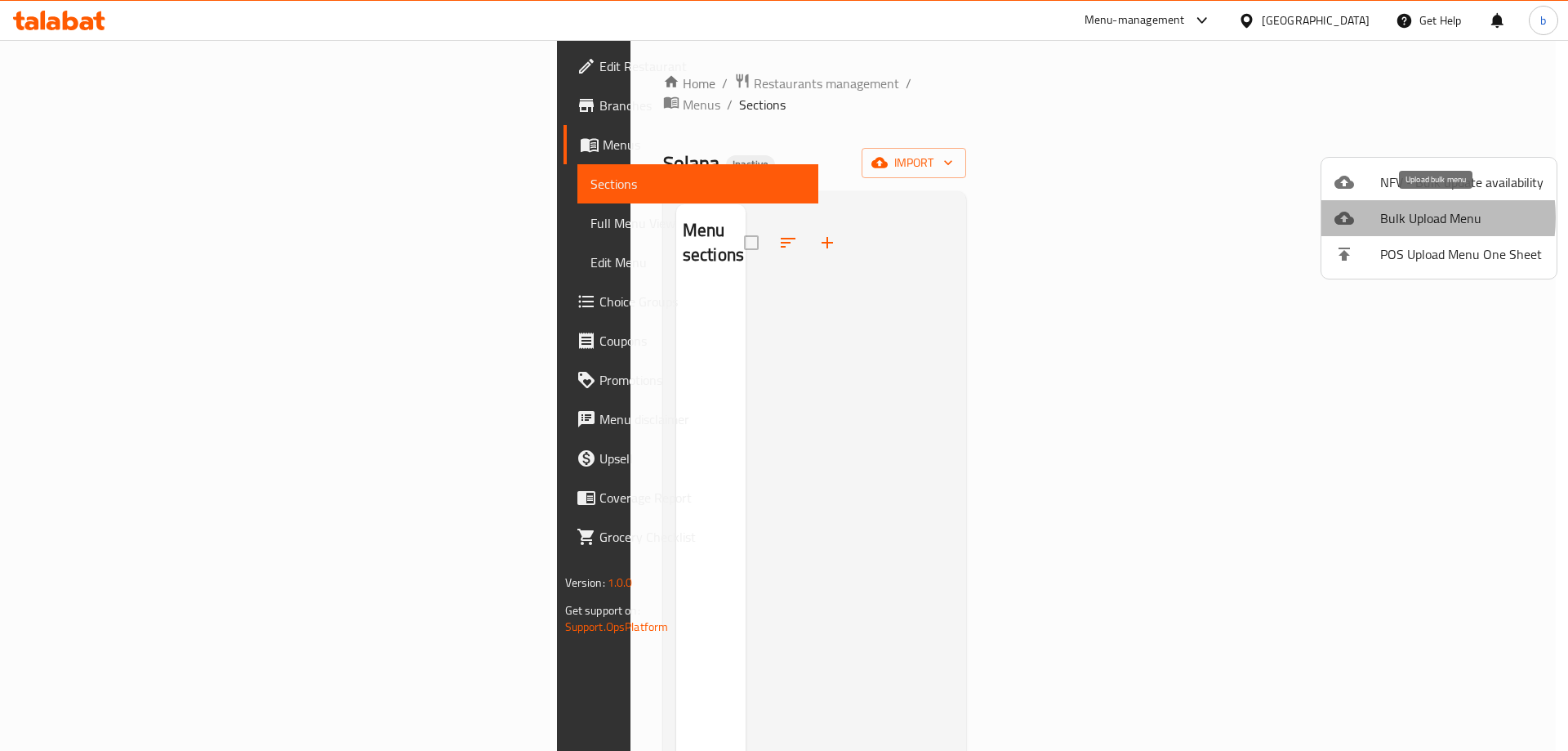
click at [1394, 217] on span "Bulk Upload Menu" at bounding box center [1461, 217] width 163 height 20
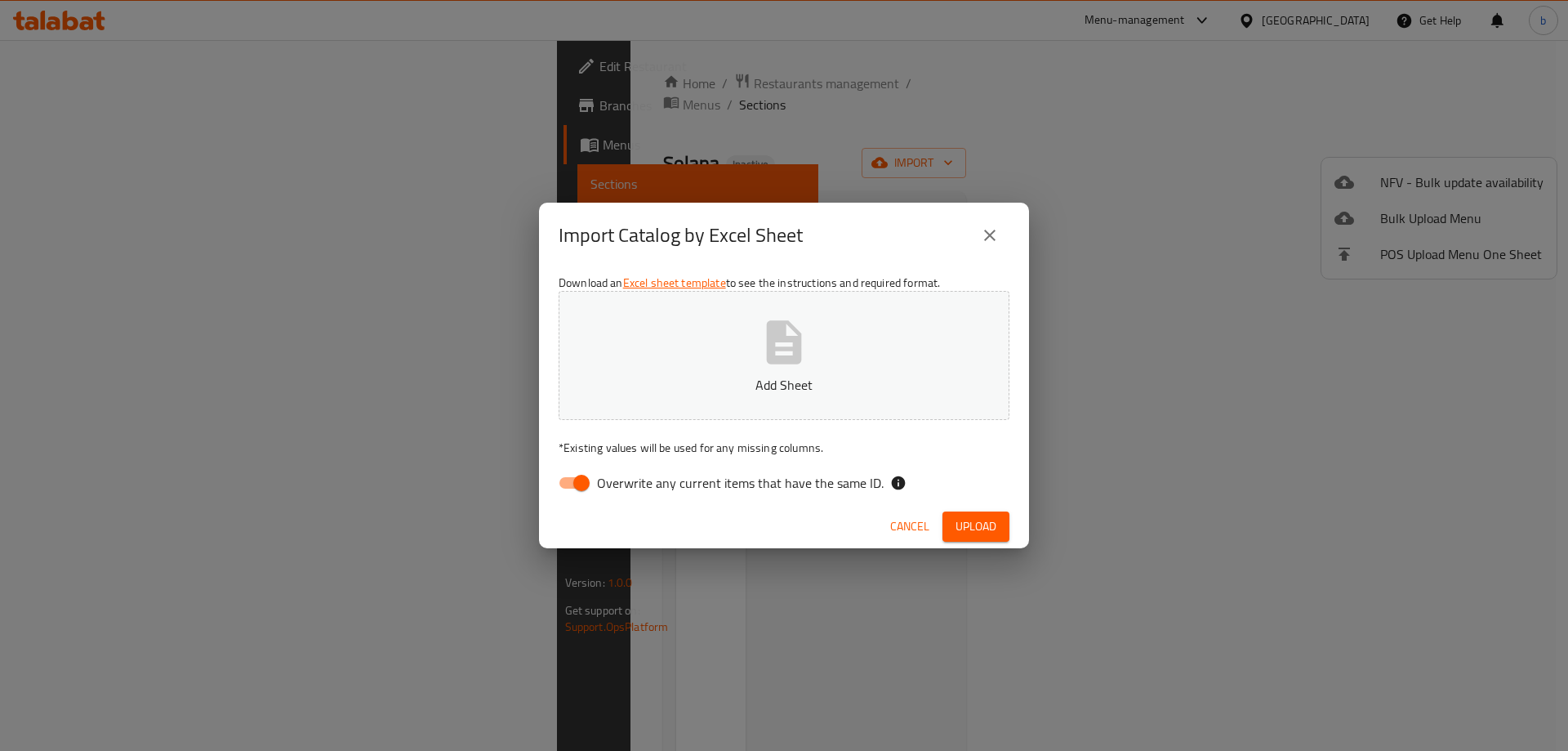
click at [580, 487] on input "Overwrite any current items that have the same ID." at bounding box center [580, 482] width 93 height 31
checkbox input "false"
click at [965, 517] on span "Upload" at bounding box center [976, 526] width 41 height 21
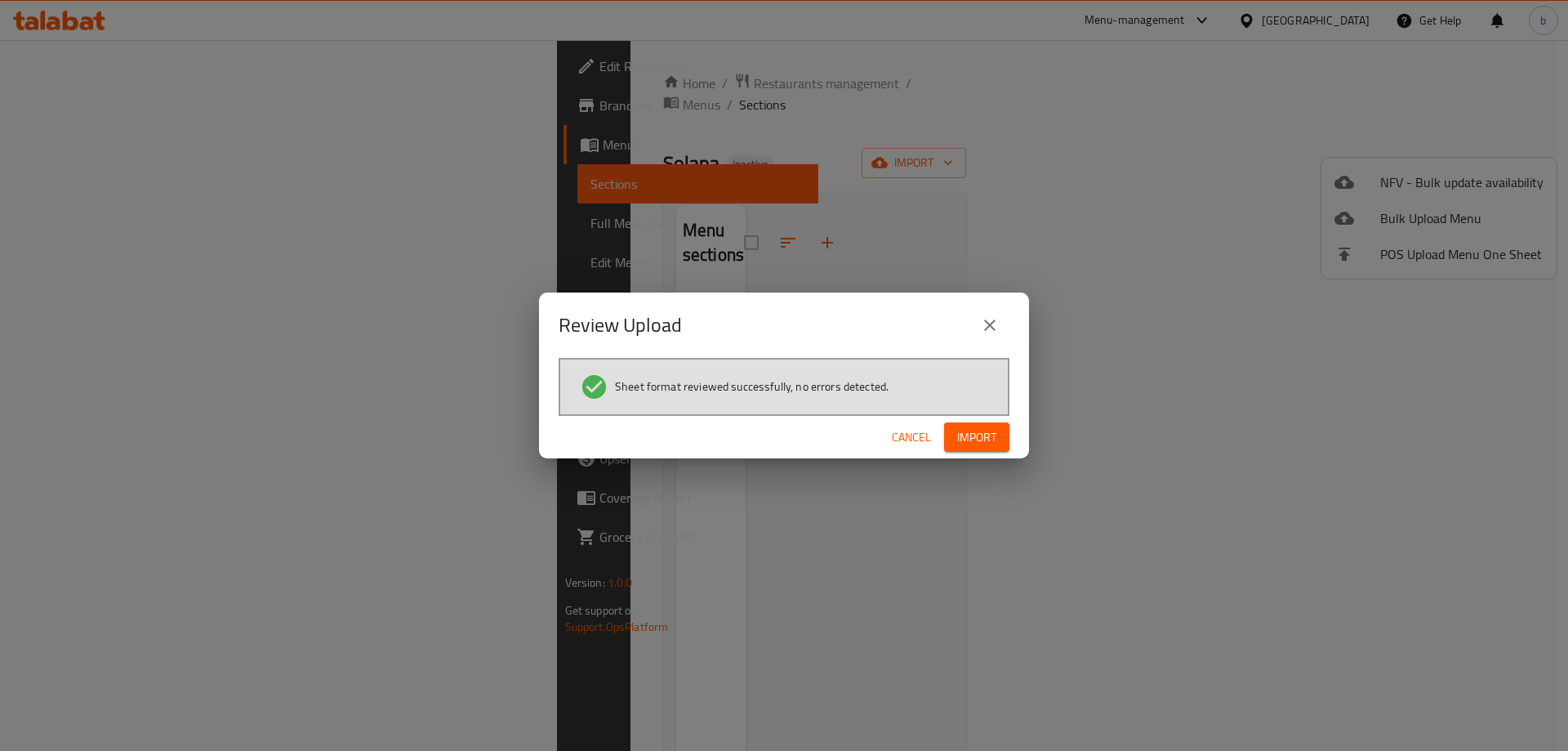
click at [996, 446] on button "Import" at bounding box center [976, 437] width 66 height 30
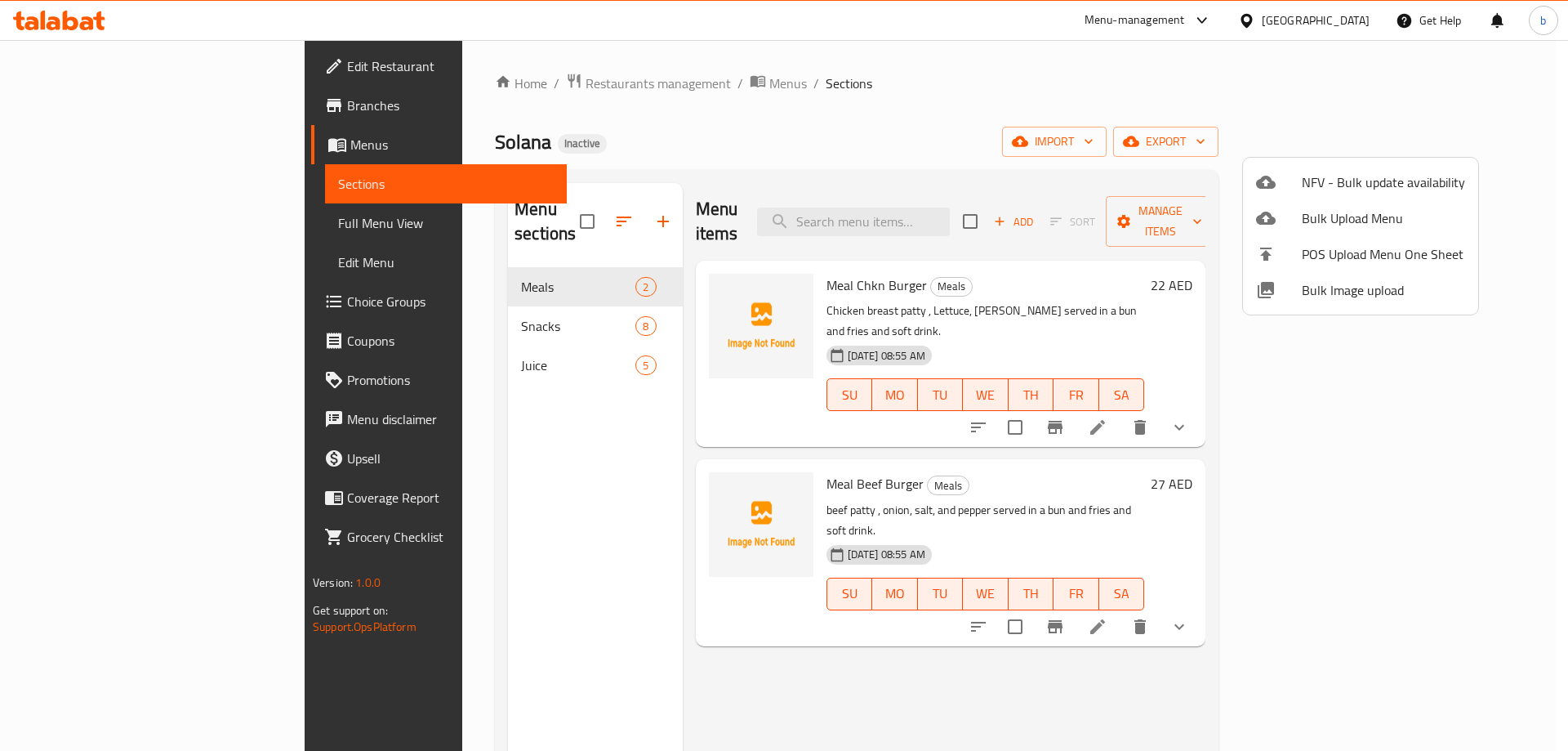
click at [125, 220] on div at bounding box center [784, 376] width 1568 height 751
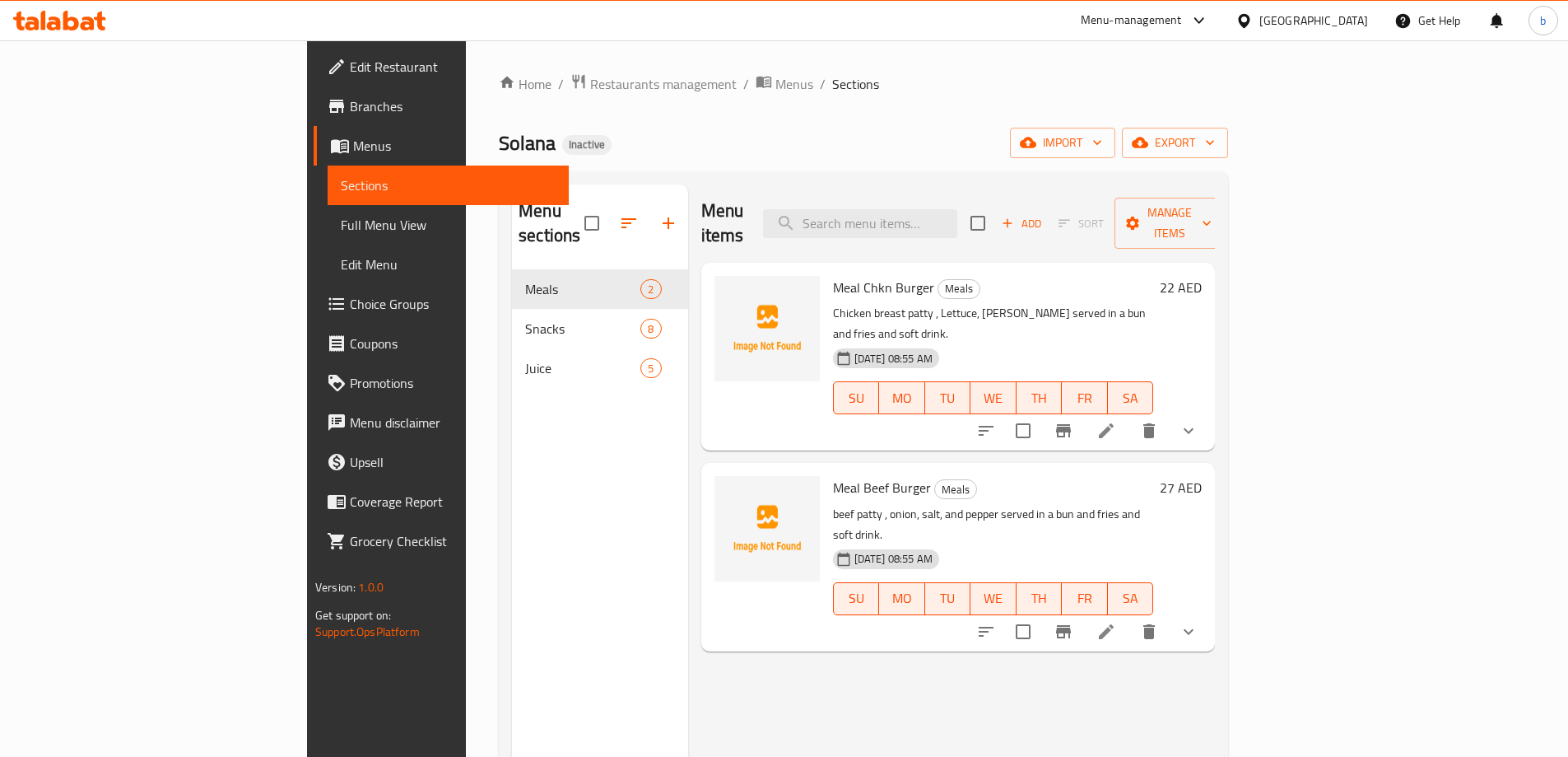
click at [341, 222] on span "Full Menu View" at bounding box center [448, 225] width 215 height 20
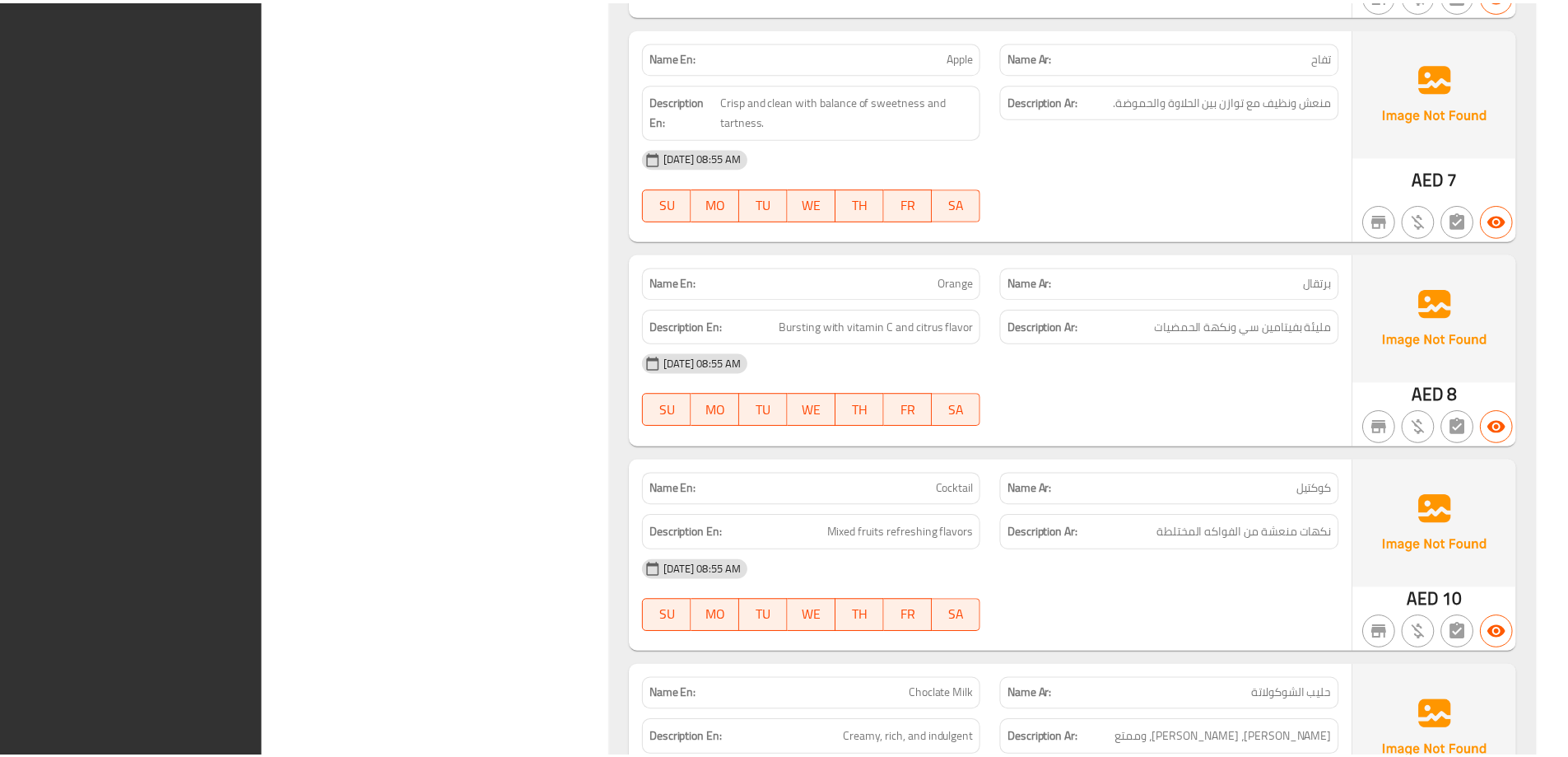
scroll to position [3124, 0]
